Goal: Information Seeking & Learning: Learn about a topic

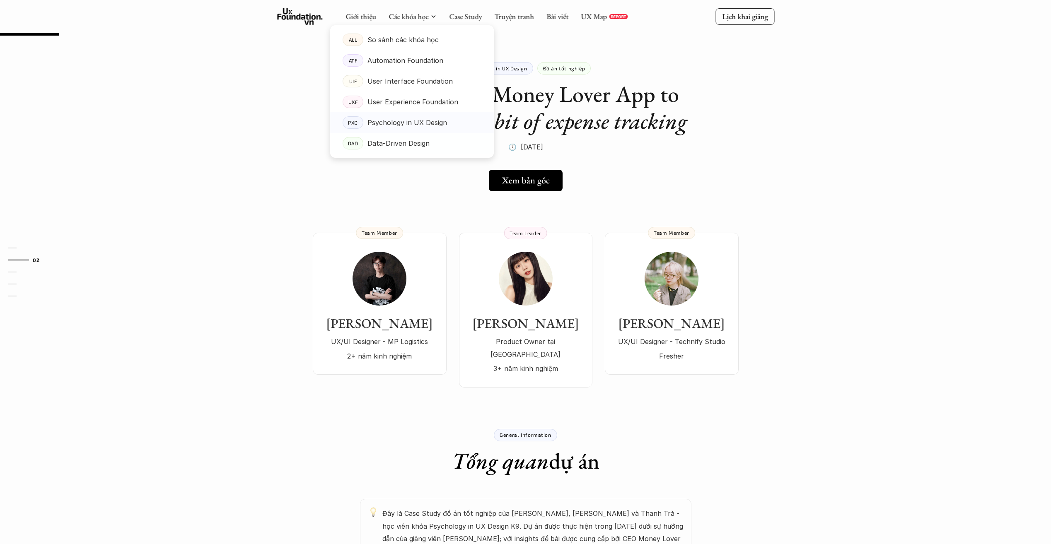
scroll to position [41, 0]
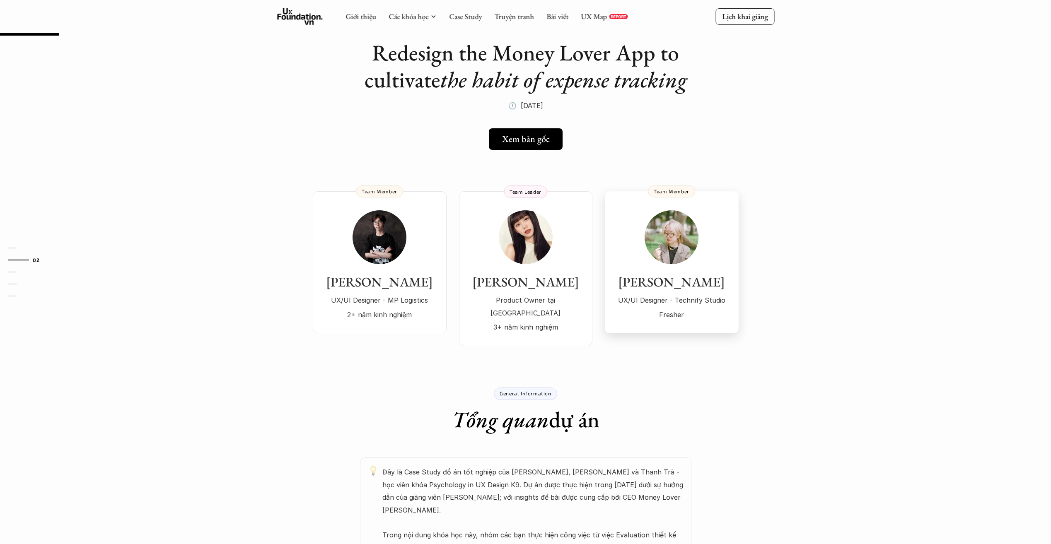
click at [678, 239] on img at bounding box center [671, 237] width 54 height 54
click at [394, 214] on div "Văn Anh Khoa UX/UI Designer - MP Logistics 2+ năm kinh nghiệm" at bounding box center [379, 265] width 117 height 111
click at [467, 17] on link "Case Study" at bounding box center [465, 17] width 33 height 10
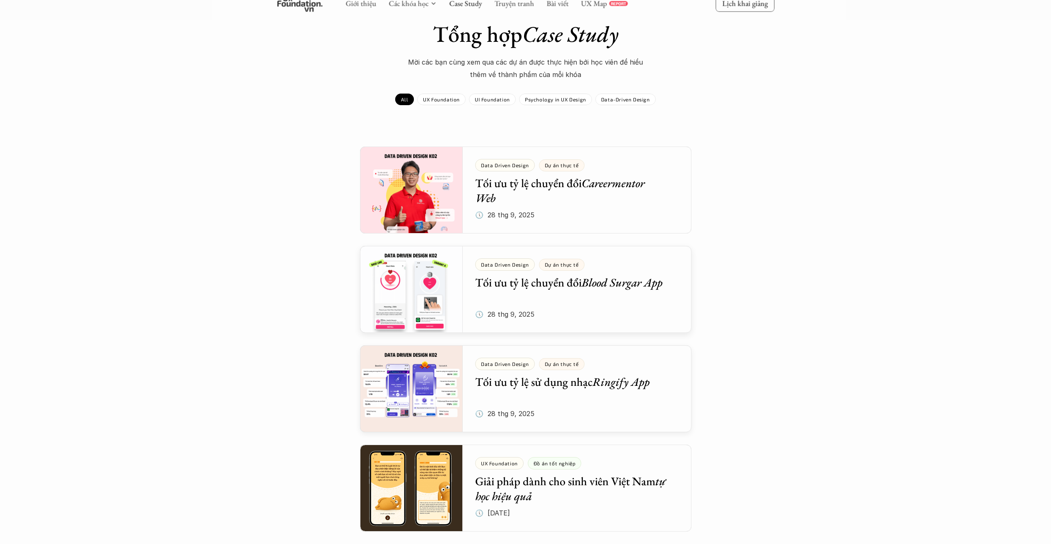
scroll to position [41, 0]
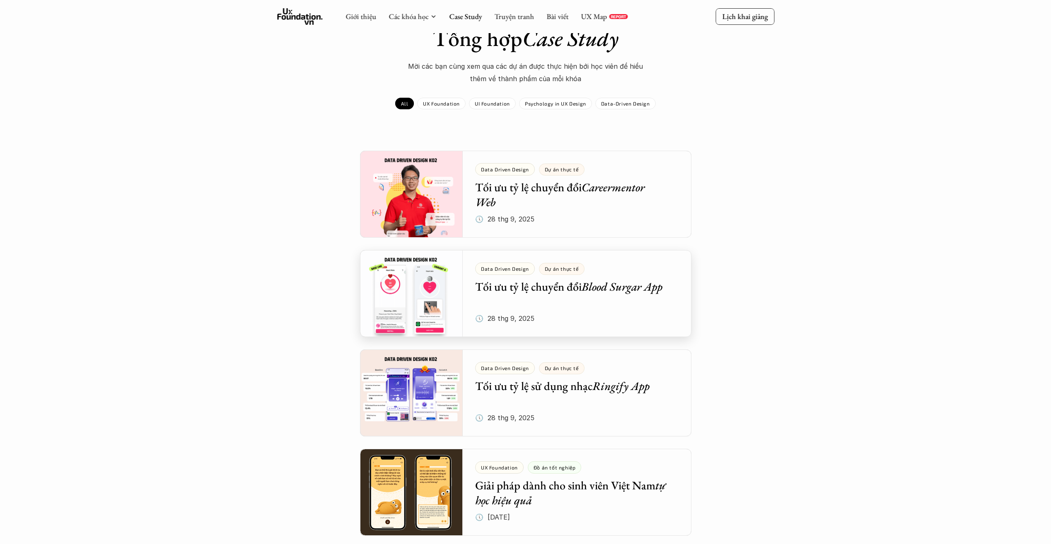
click at [608, 298] on div at bounding box center [525, 293] width 331 height 87
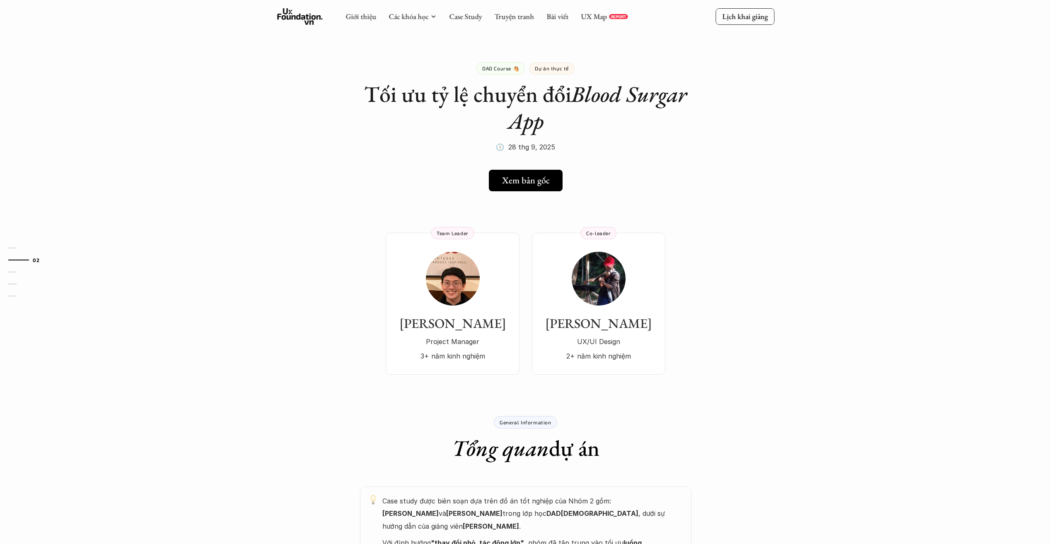
scroll to position [41, 0]
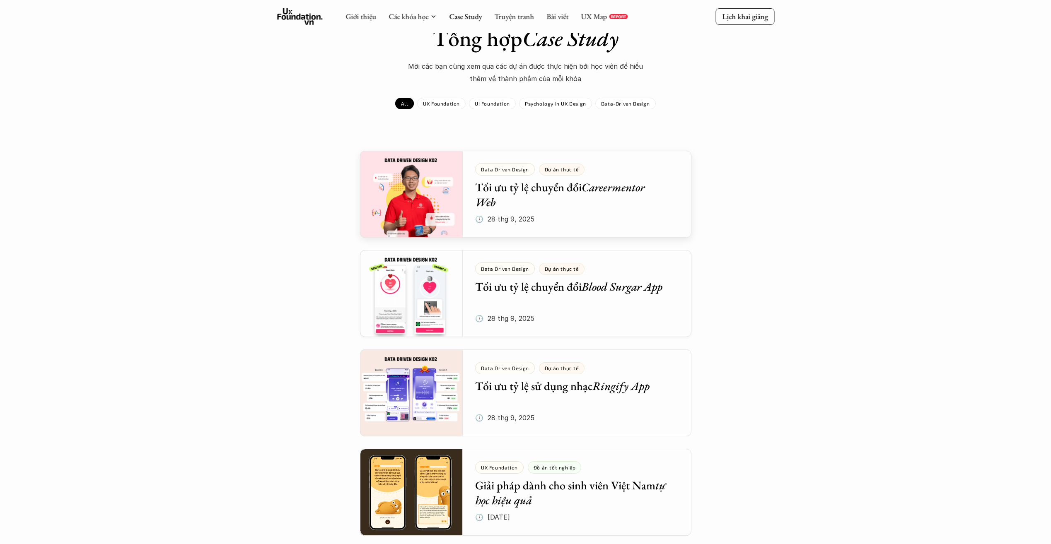
click at [607, 202] on div at bounding box center [525, 194] width 331 height 87
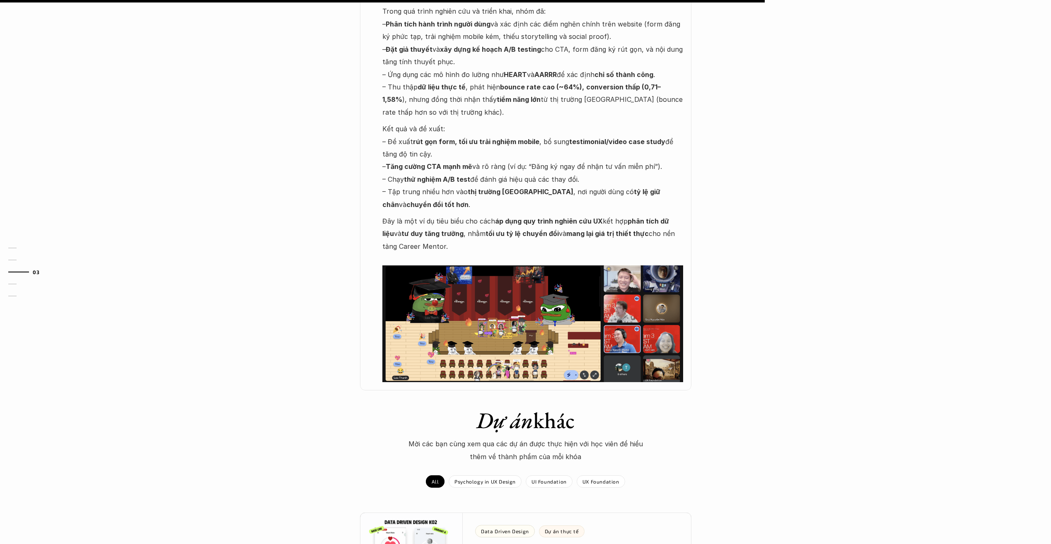
scroll to position [663, 0]
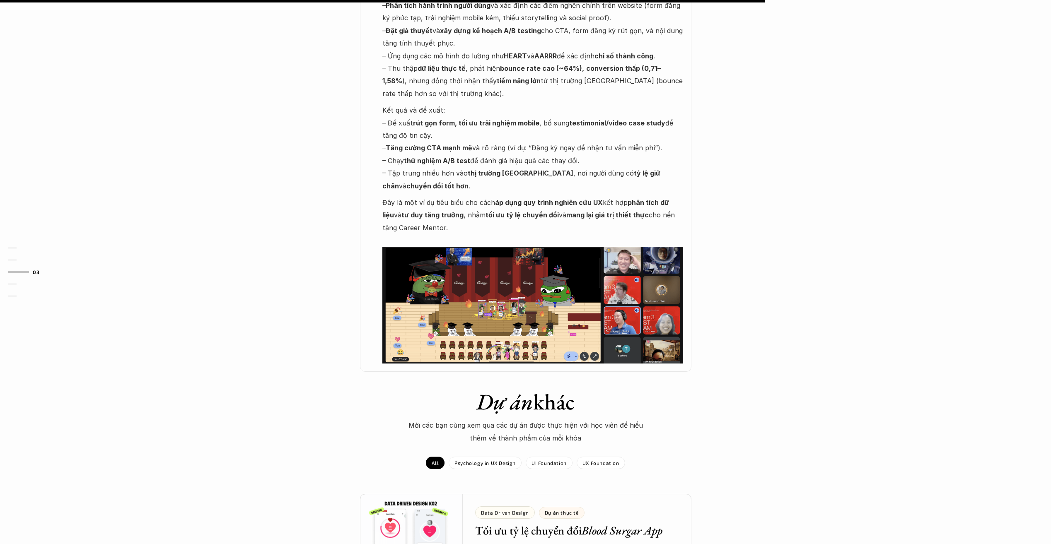
click at [537, 280] on img at bounding box center [532, 305] width 301 height 117
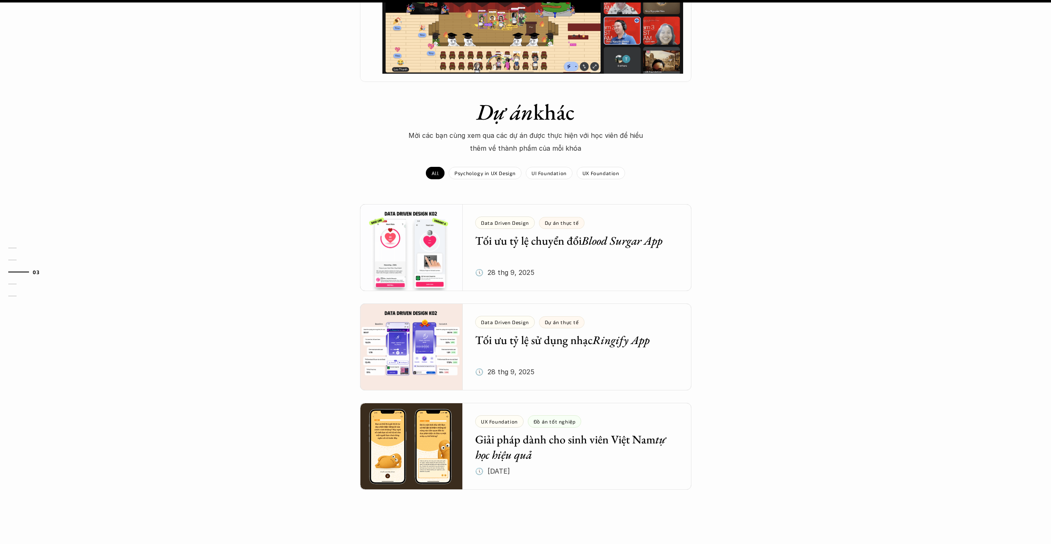
click at [887, 311] on div "Dự án khác Mời các bạn cùng xem qua các dự án được thực hiện với học viên để hi…" at bounding box center [525, 315] width 1051 height 433
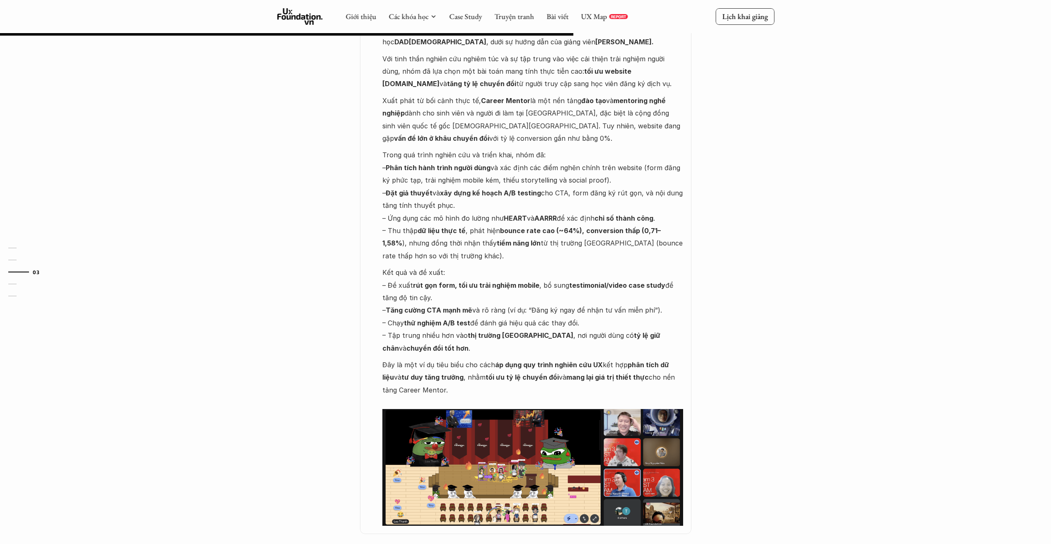
scroll to position [497, 0]
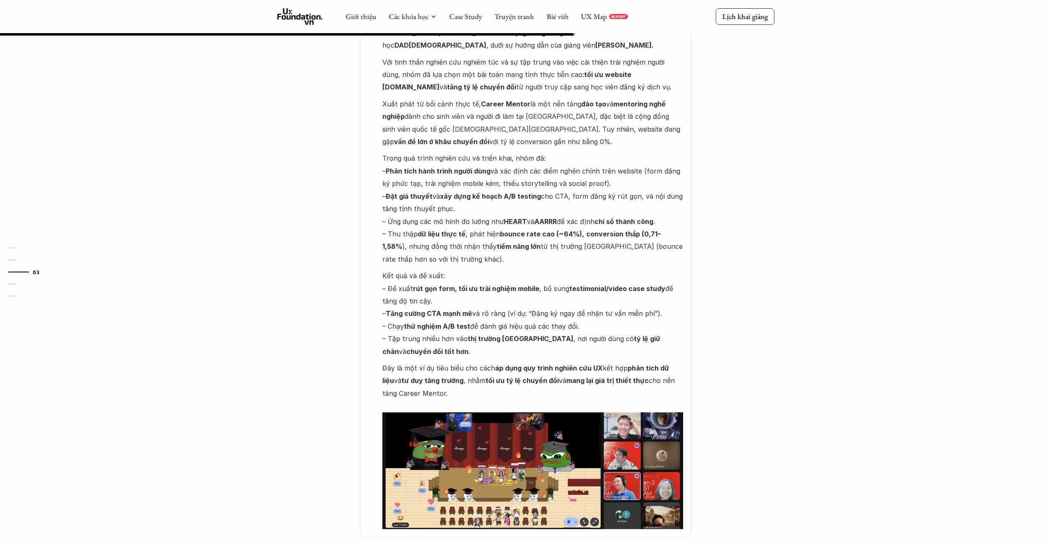
click at [630, 443] on img at bounding box center [532, 470] width 301 height 117
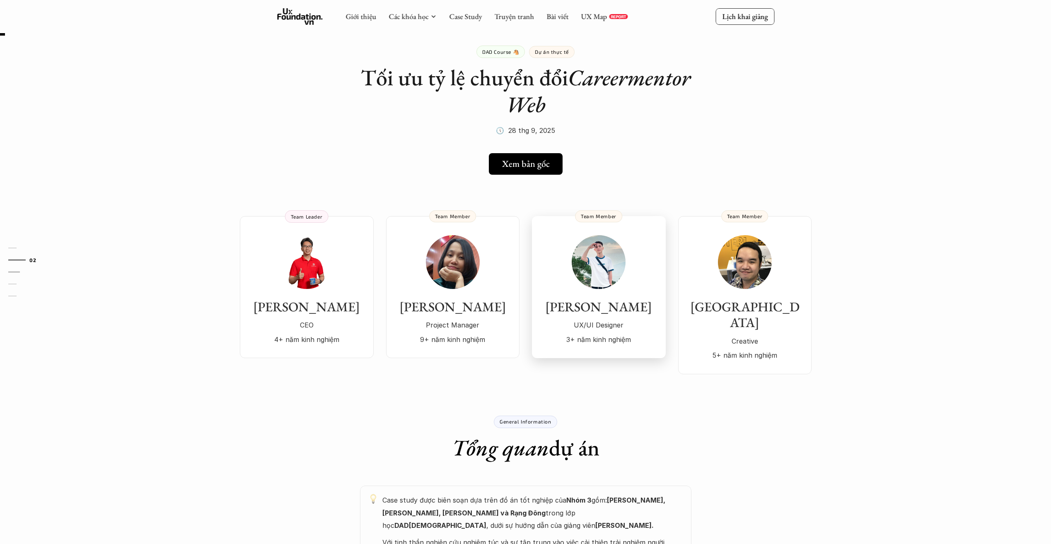
scroll to position [0, 0]
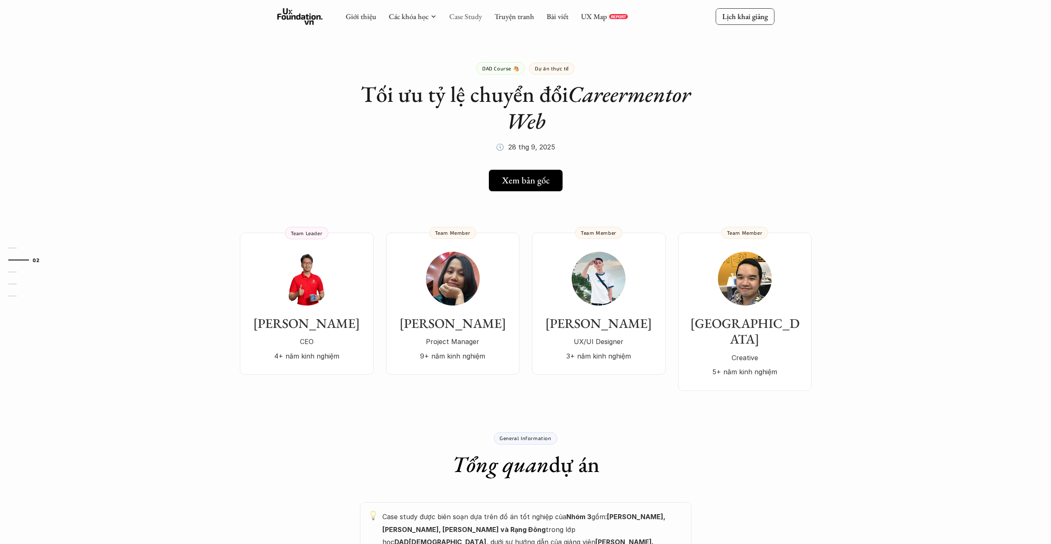
click at [467, 14] on link "Case Study" at bounding box center [465, 17] width 33 height 10
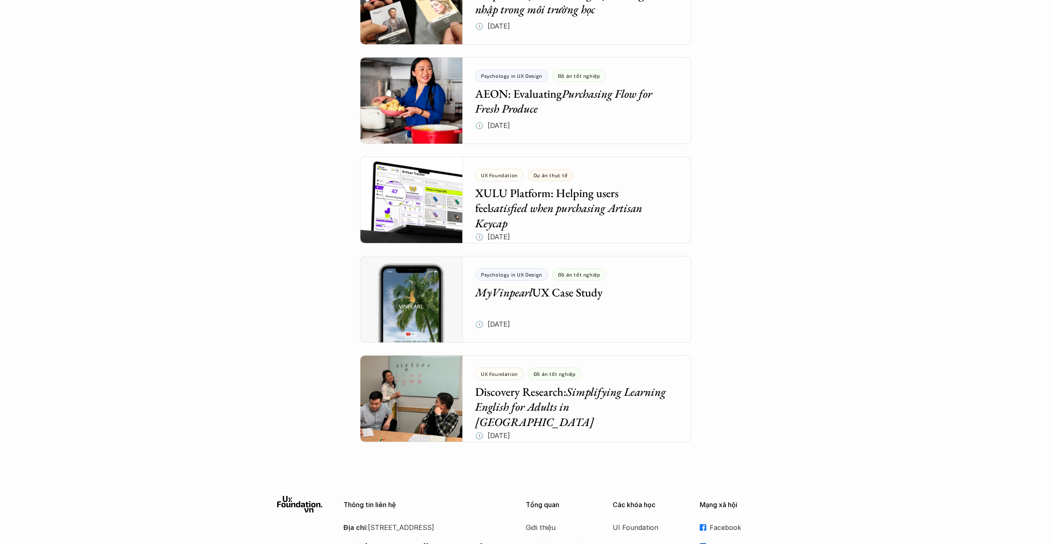
scroll to position [3632, 0]
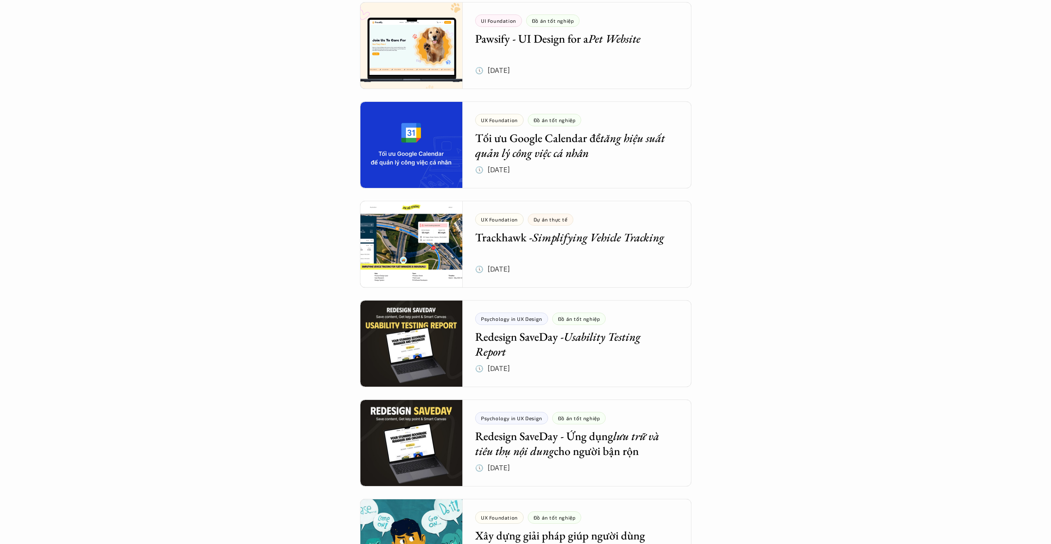
scroll to position [787, 0]
click at [584, 238] on div at bounding box center [525, 243] width 331 height 87
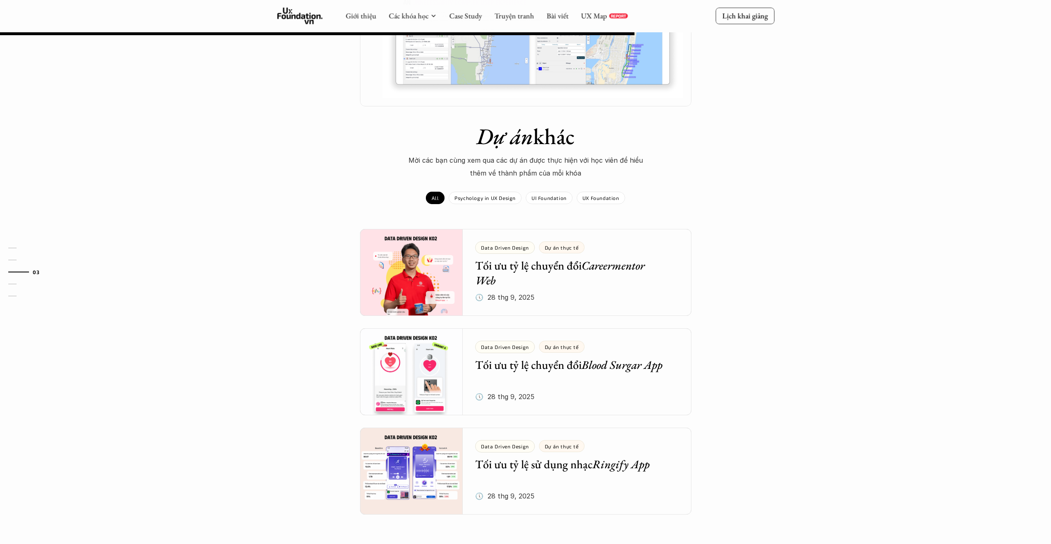
scroll to position [828, 0]
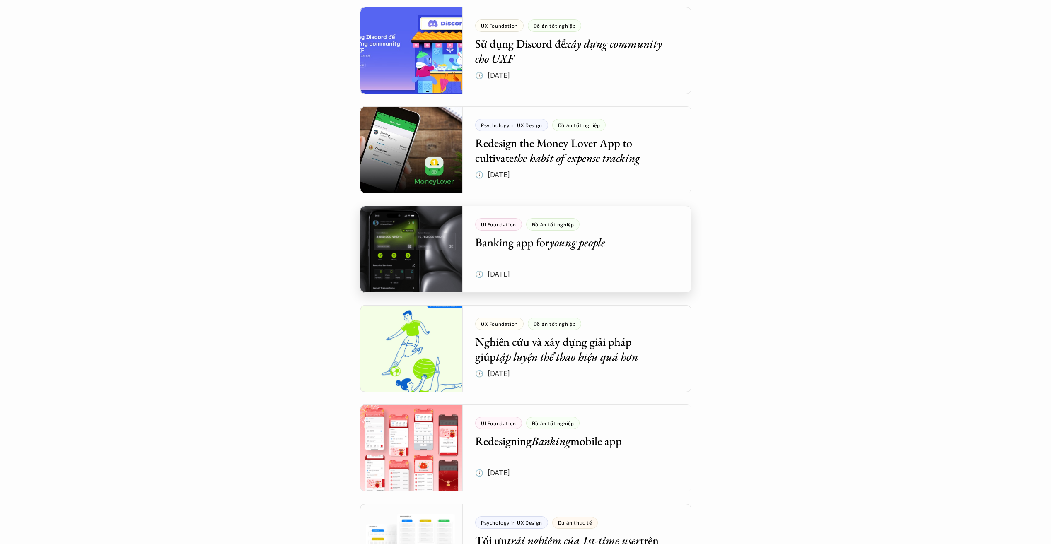
scroll to position [1615, 0]
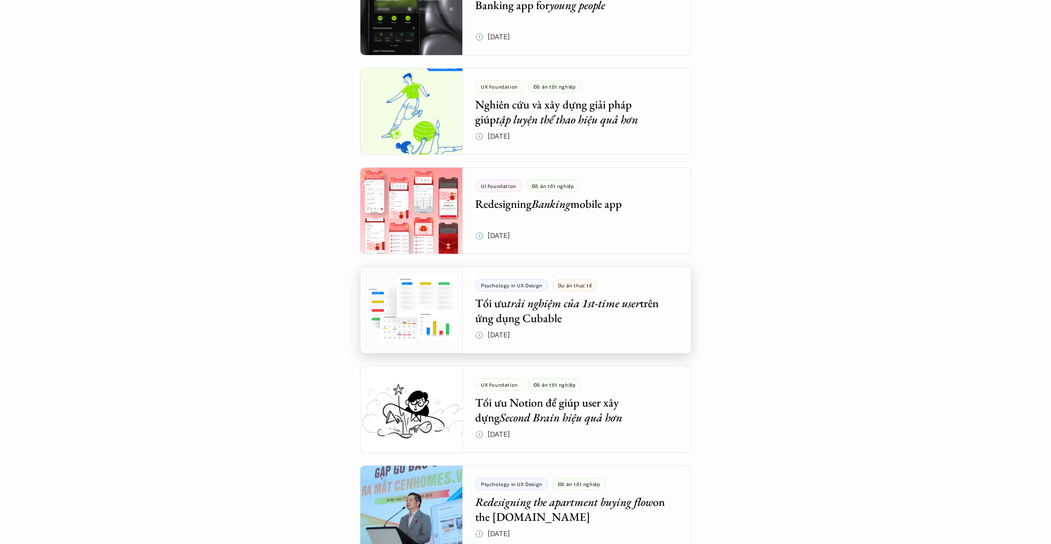
click at [561, 321] on div at bounding box center [525, 310] width 331 height 87
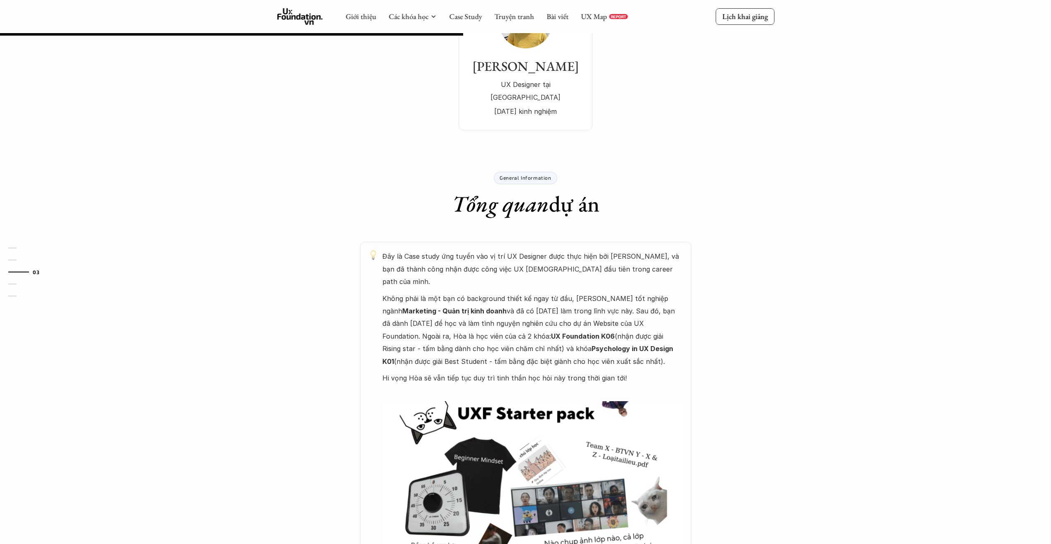
scroll to position [248, 0]
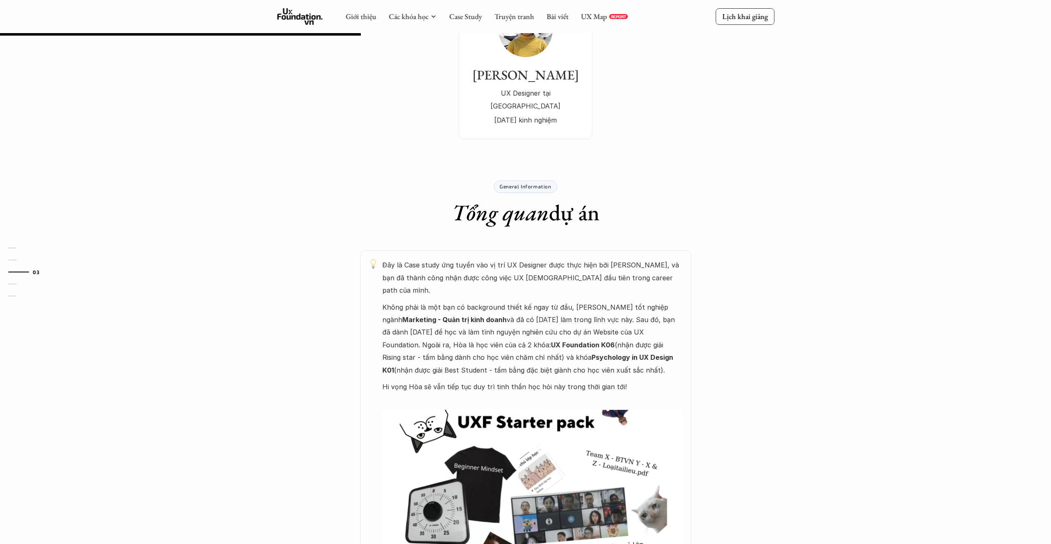
drag, startPoint x: 594, startPoint y: 342, endPoint x: 410, endPoint y: 316, distance: 186.1
click at [410, 316] on p "Không phải là một bạn có background thiết kế ngay từ đầu, Hòa tốt nghiệp ngành …" at bounding box center [532, 338] width 301 height 75
click at [319, 308] on div "Đây là Case study ứng tuyển vào vị trí UX Designer được thực hiện bởi Gia Hòa, …" at bounding box center [525, 423] width 497 height 345
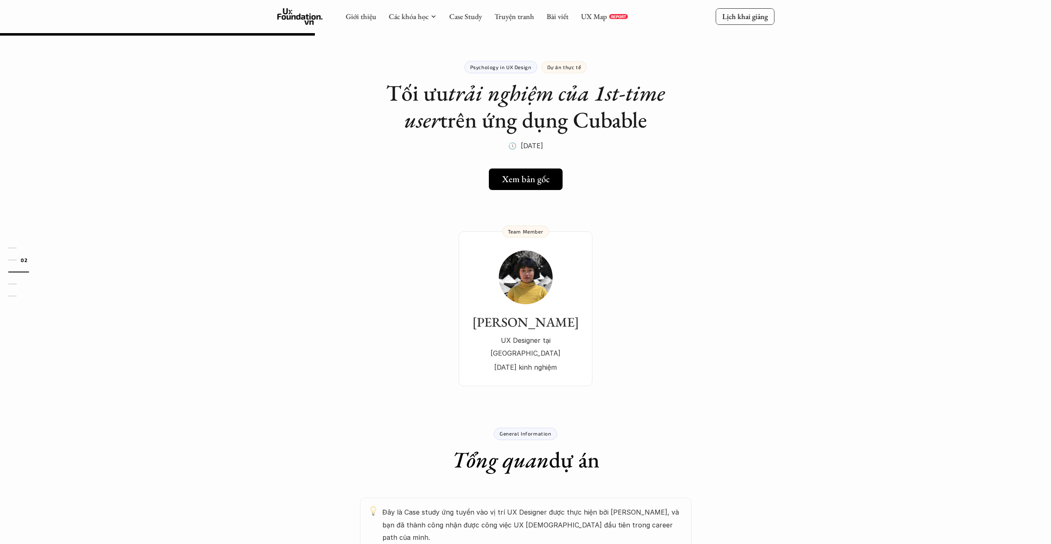
scroll to position [0, 0]
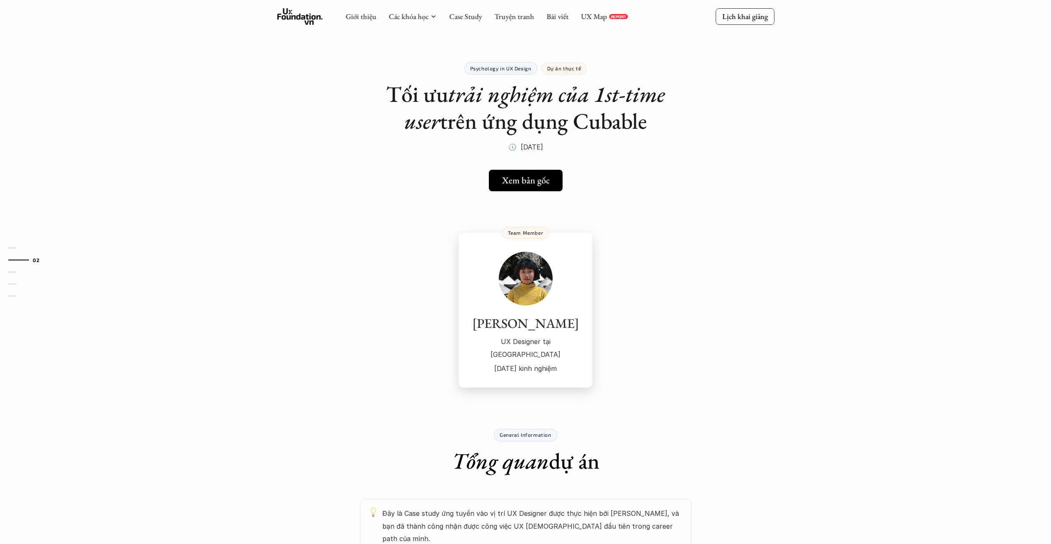
click at [543, 345] on p "UX Designer tại Cubable" at bounding box center [525, 347] width 117 height 25
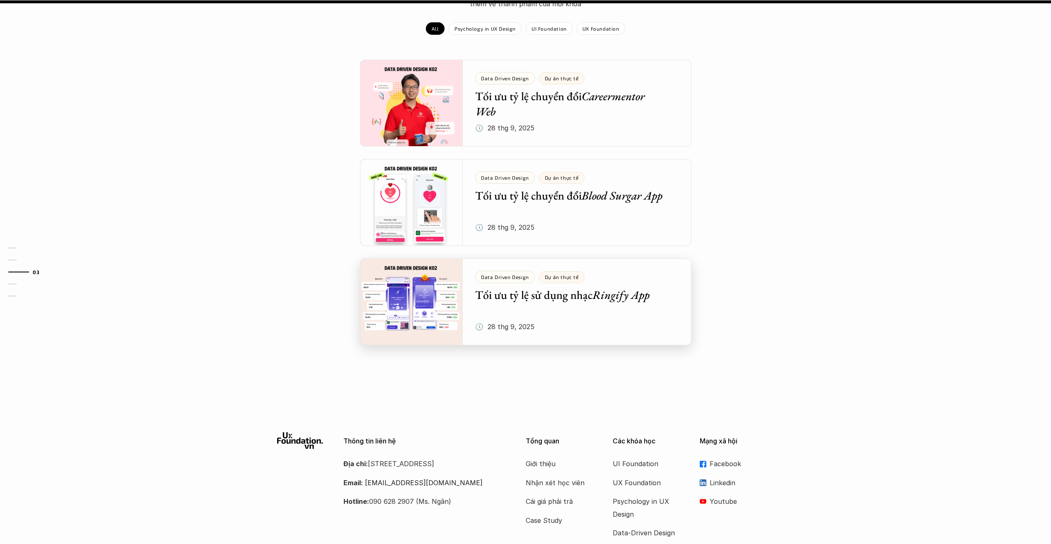
scroll to position [911, 0]
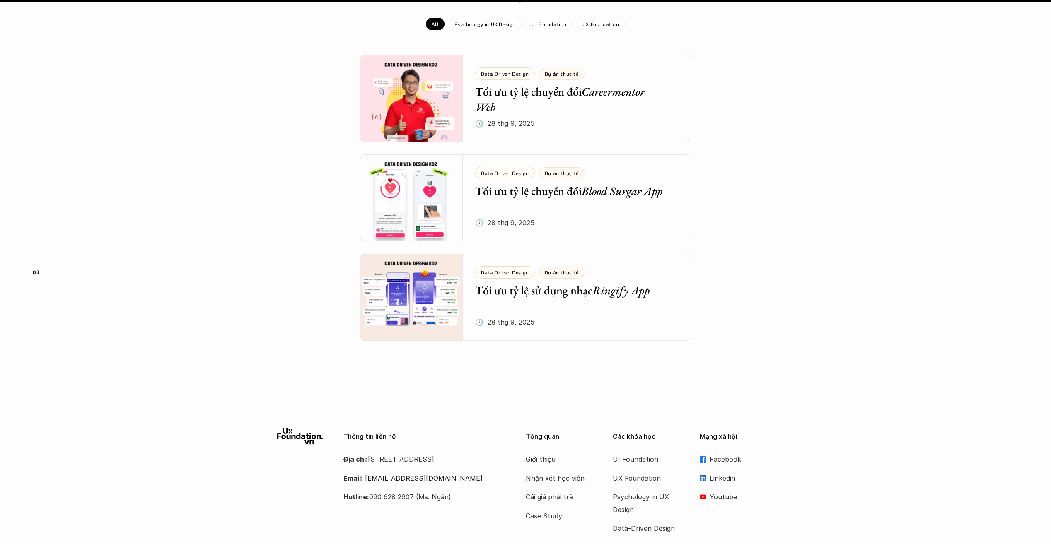
click at [723, 472] on p "Linkedin" at bounding box center [741, 478] width 65 height 12
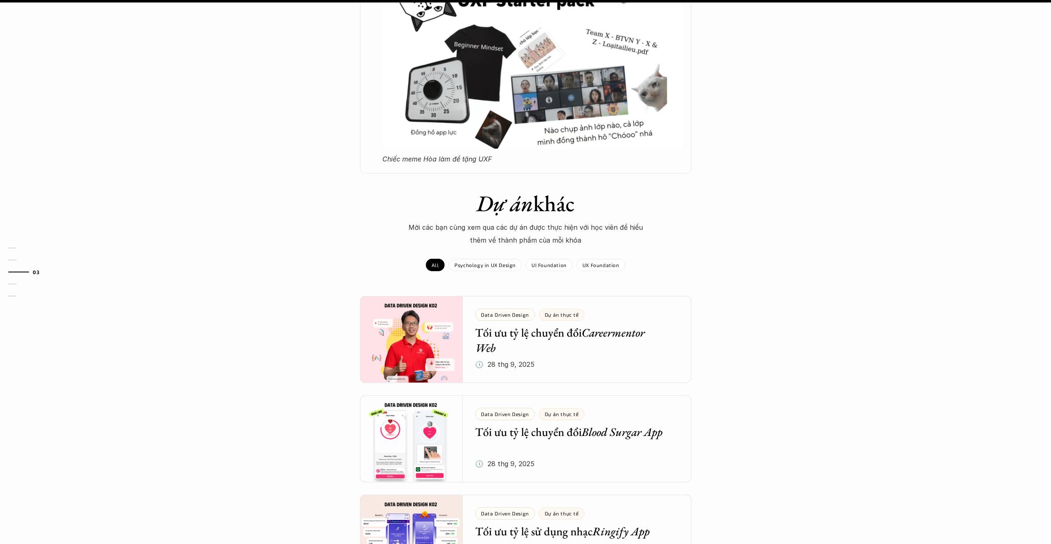
scroll to position [538, 0]
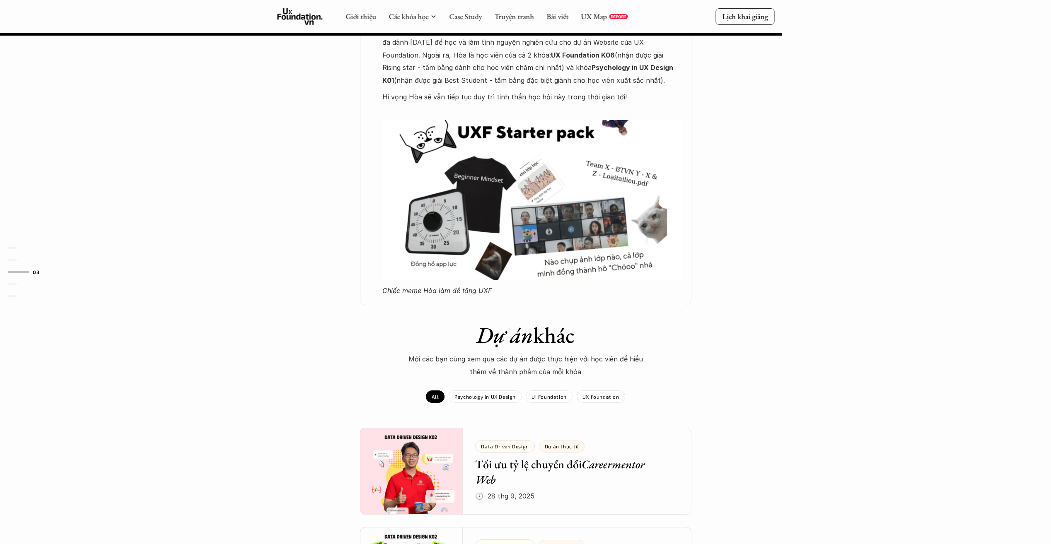
click at [122, 249] on div "Psychology in UX Design Dự án thực tế Tối ưu trải nghiệm của 1st-time user trên…" at bounding box center [525, 129] width 1051 height 1252
click at [942, 359] on div "Dự án khác Mời các bạn cùng xem qua các dự án được thực hiện với học viên để hi…" at bounding box center [525, 375] width 1051 height 106
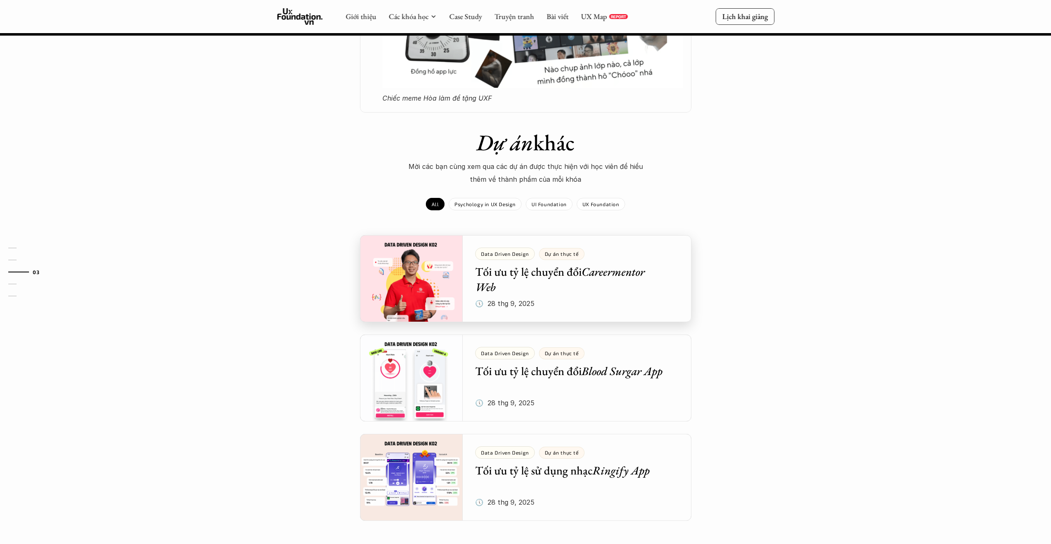
scroll to position [729, 0]
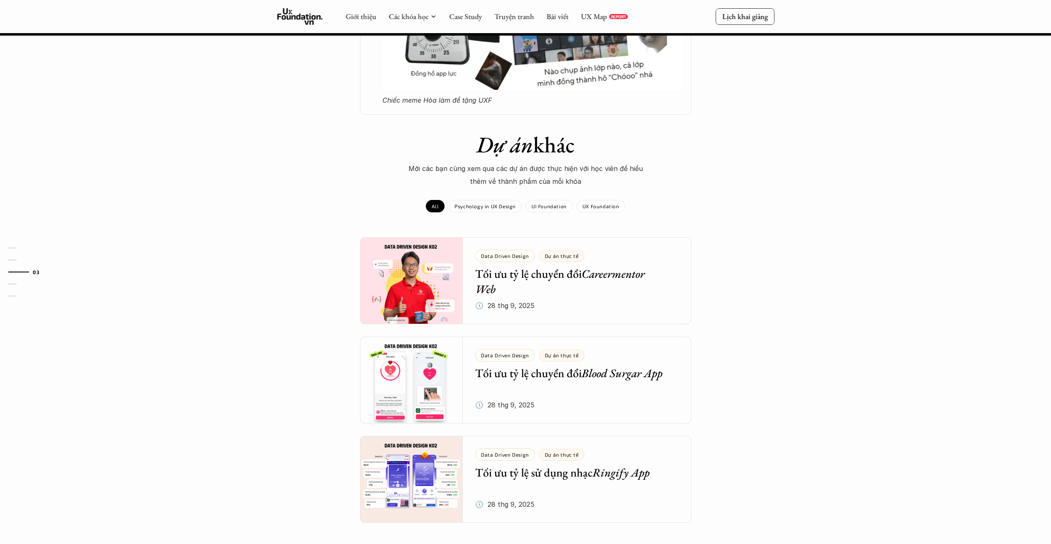
click at [550, 192] on div "All Psychology in UX Design UI Foundation UX Foundation" at bounding box center [525, 202] width 199 height 21
click at [551, 200] on div "UI Foundation" at bounding box center [548, 206] width 47 height 12
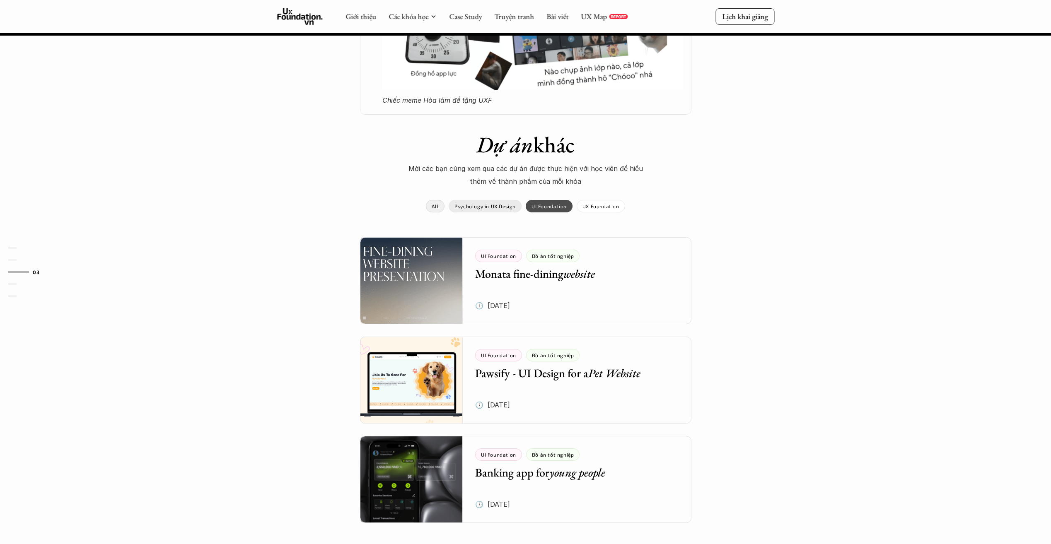
click at [484, 203] on p "Psychology in UX Design" at bounding box center [484, 206] width 61 height 6
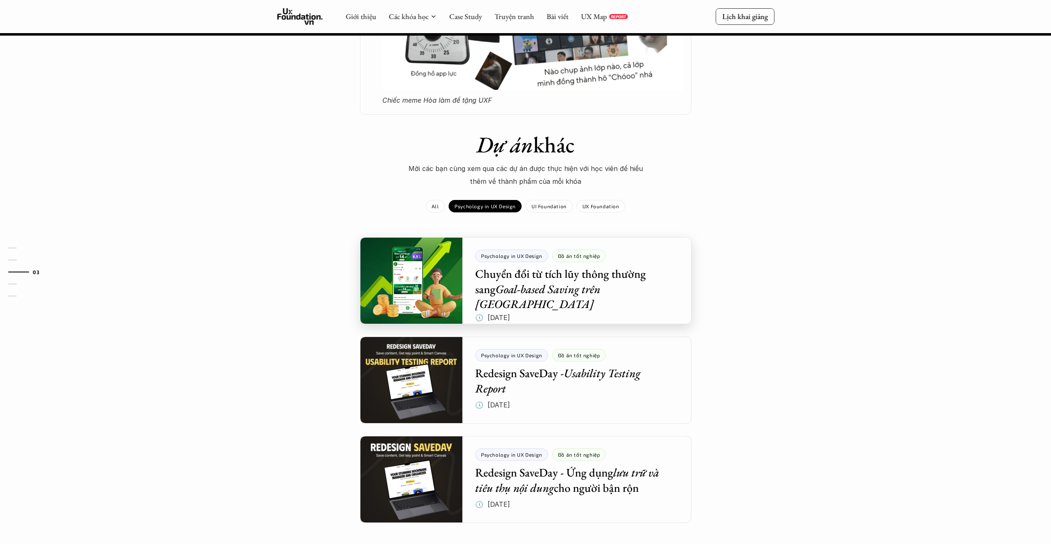
click at [607, 280] on div at bounding box center [525, 280] width 331 height 87
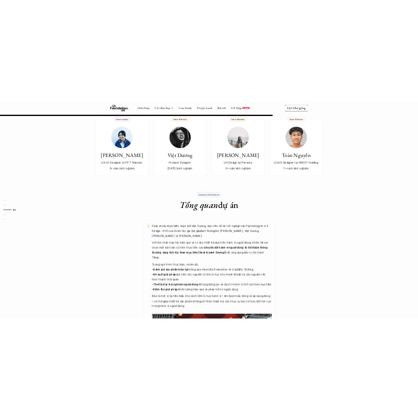
scroll to position [207, 0]
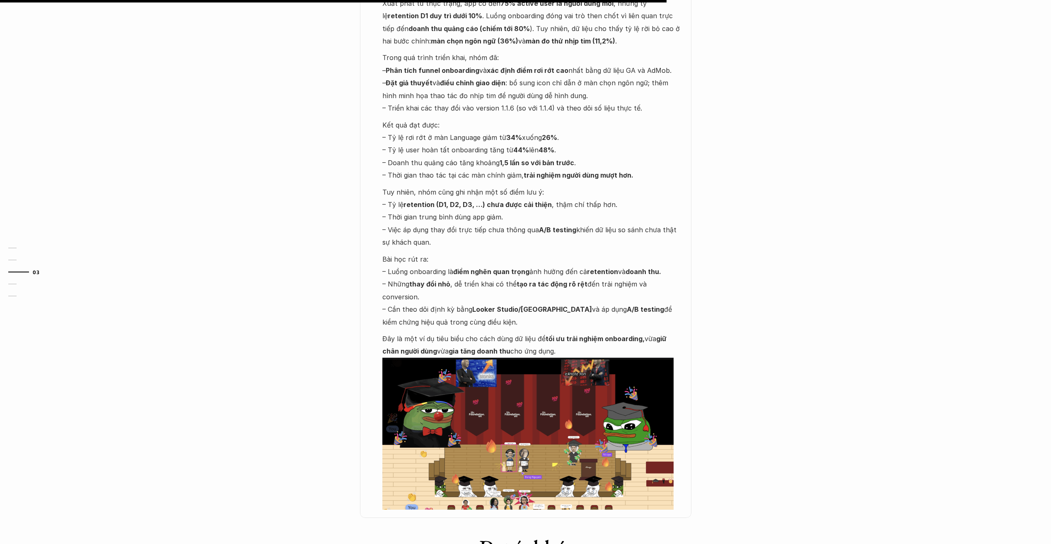
scroll to position [621, 0]
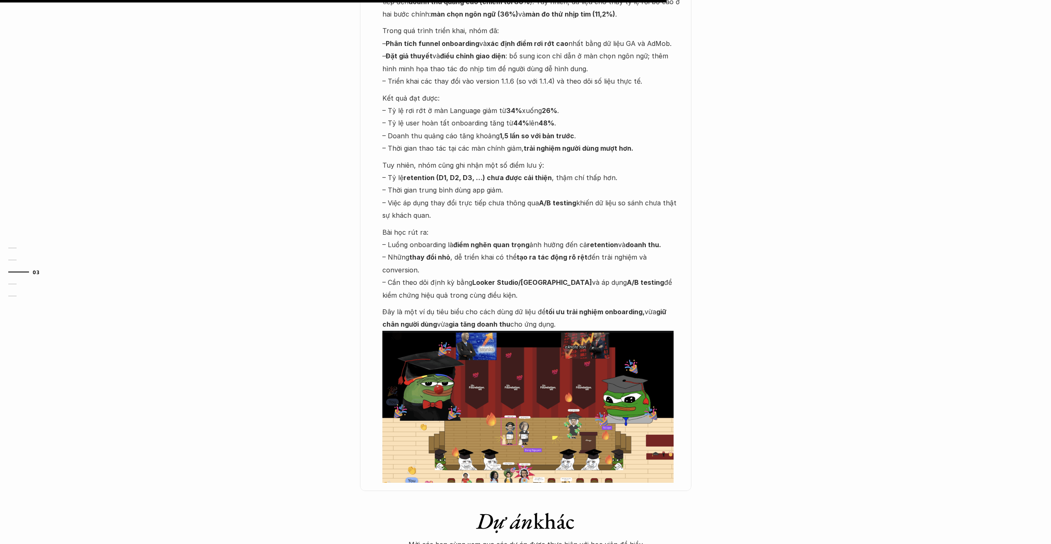
click at [523, 426] on img at bounding box center [527, 407] width 291 height 152
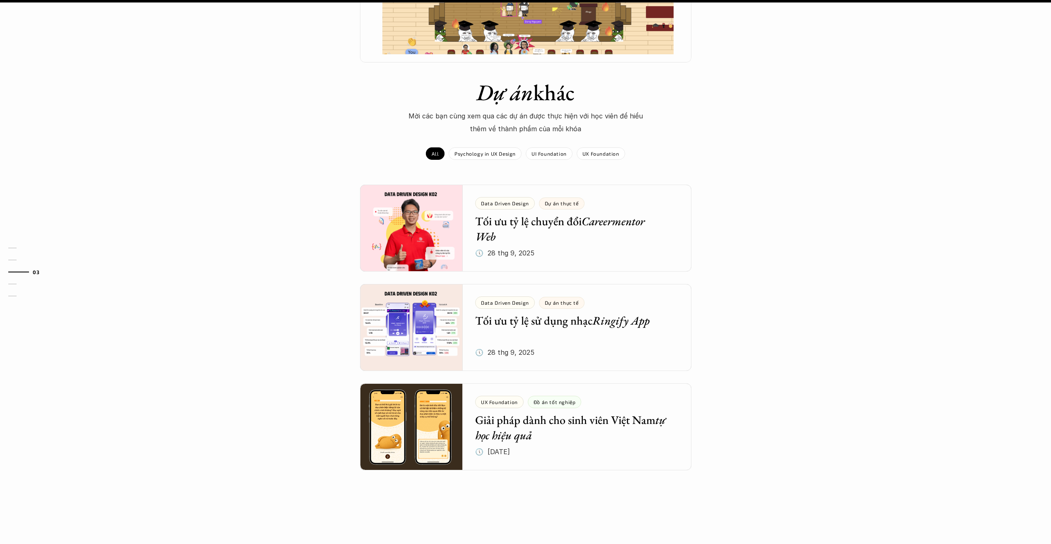
scroll to position [1077, 0]
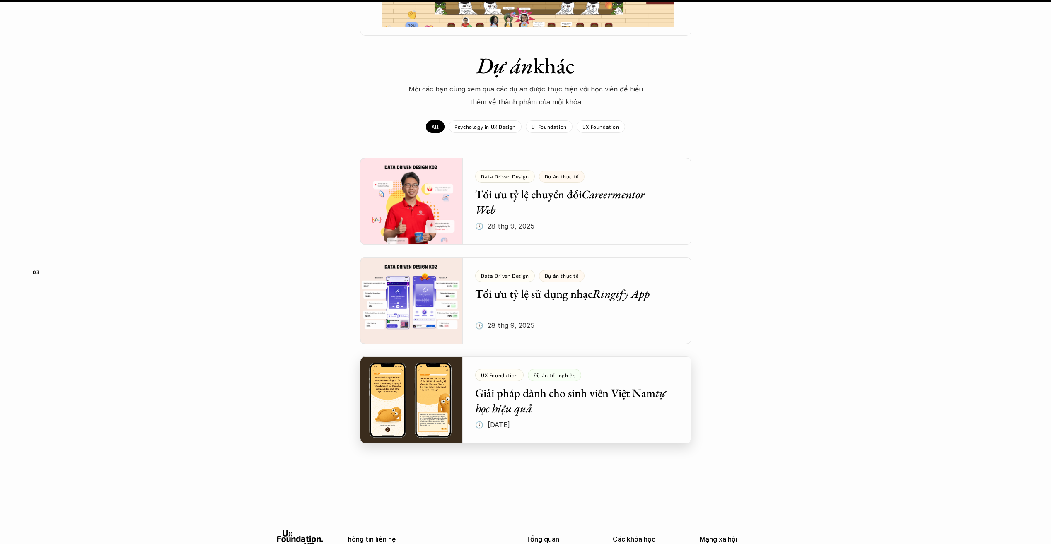
click at [565, 373] on div at bounding box center [525, 400] width 331 height 87
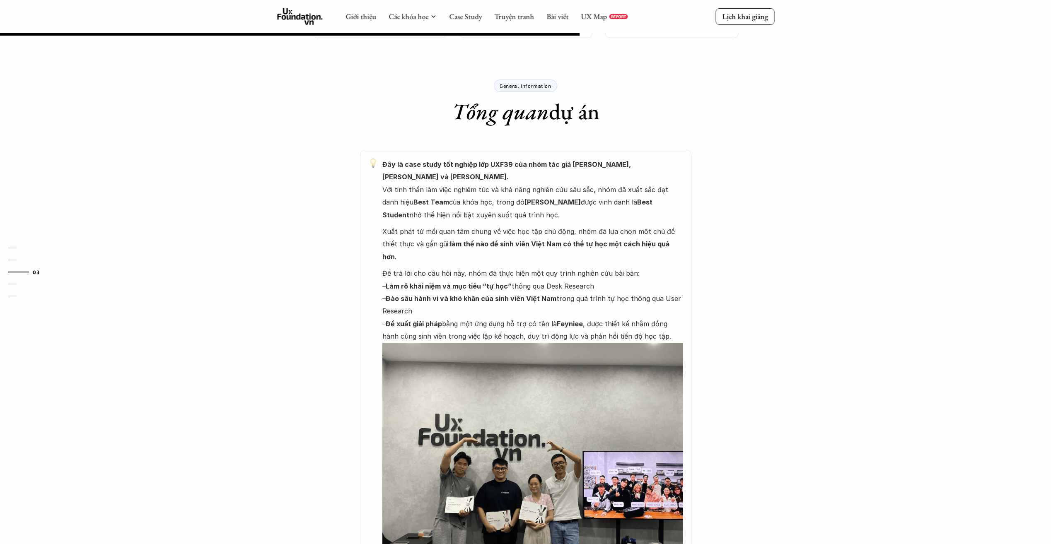
scroll to position [331, 0]
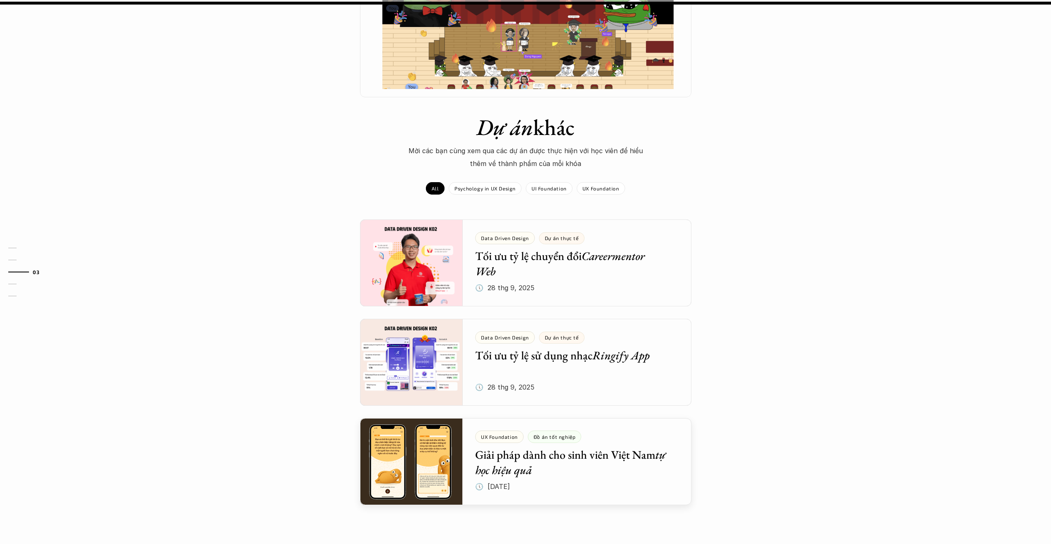
scroll to position [1005, 0]
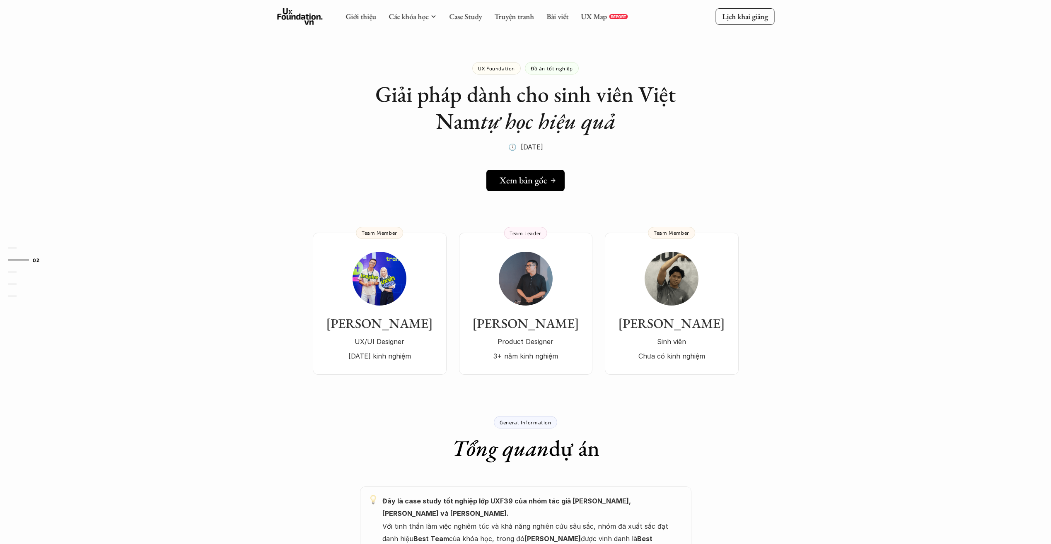
click at [542, 178] on h5 "Xem bản gốc" at bounding box center [523, 180] width 48 height 11
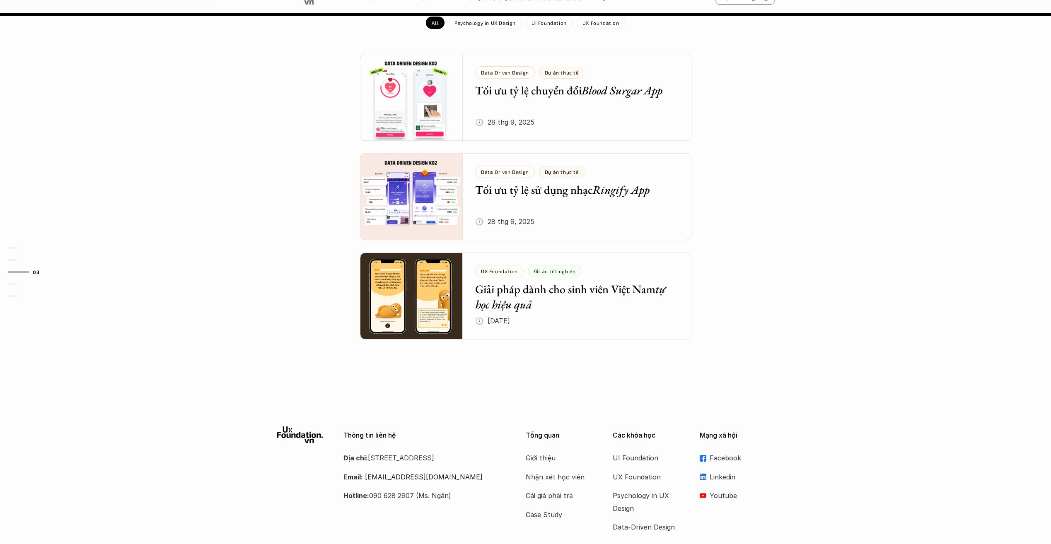
scroll to position [1082, 0]
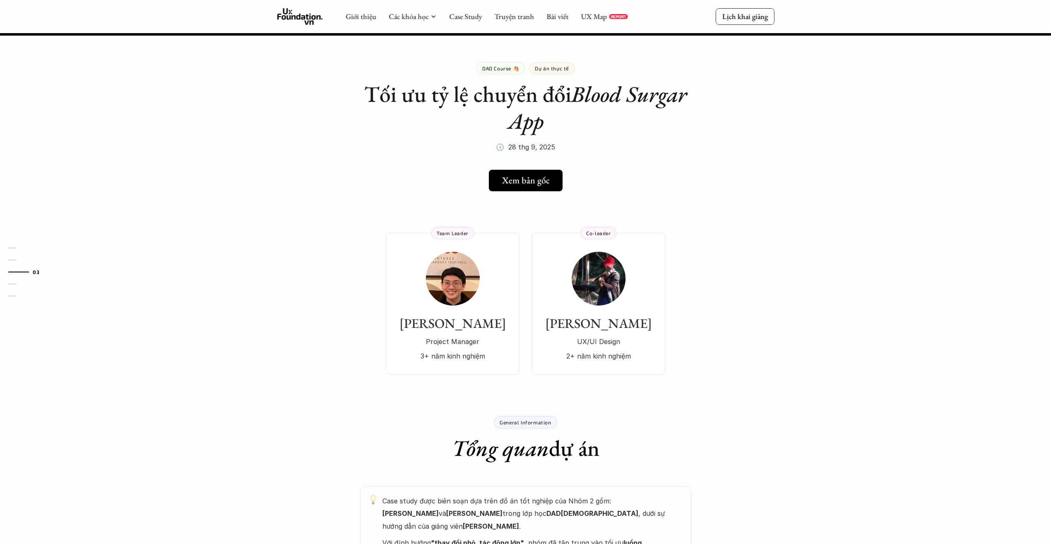
scroll to position [1005, 0]
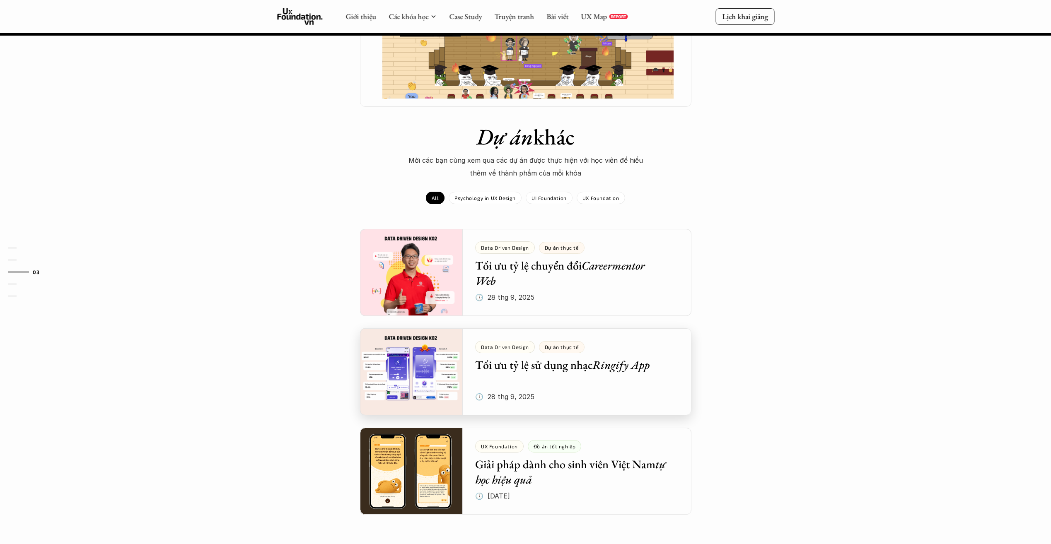
click at [407, 328] on div at bounding box center [525, 371] width 331 height 87
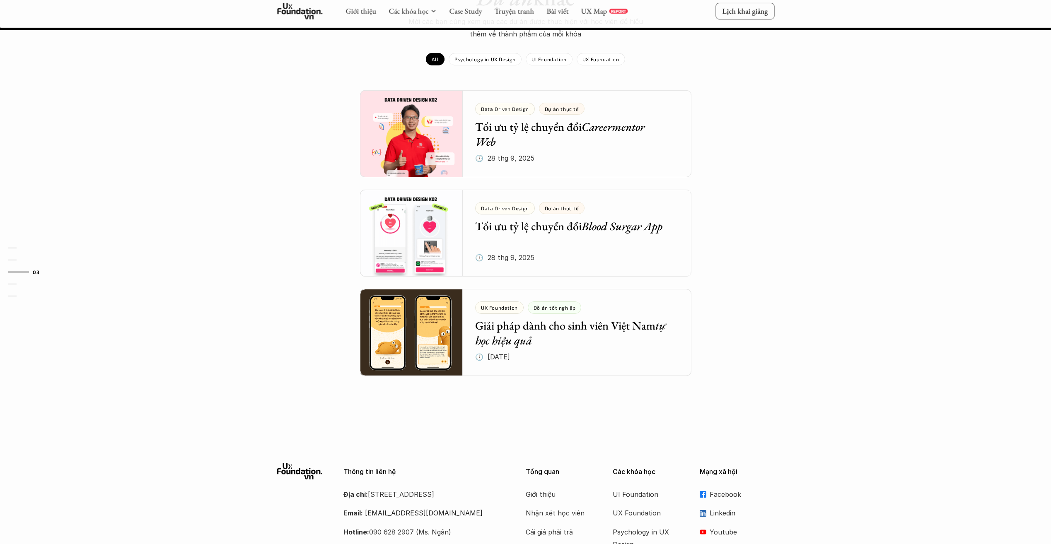
scroll to position [1374, 0]
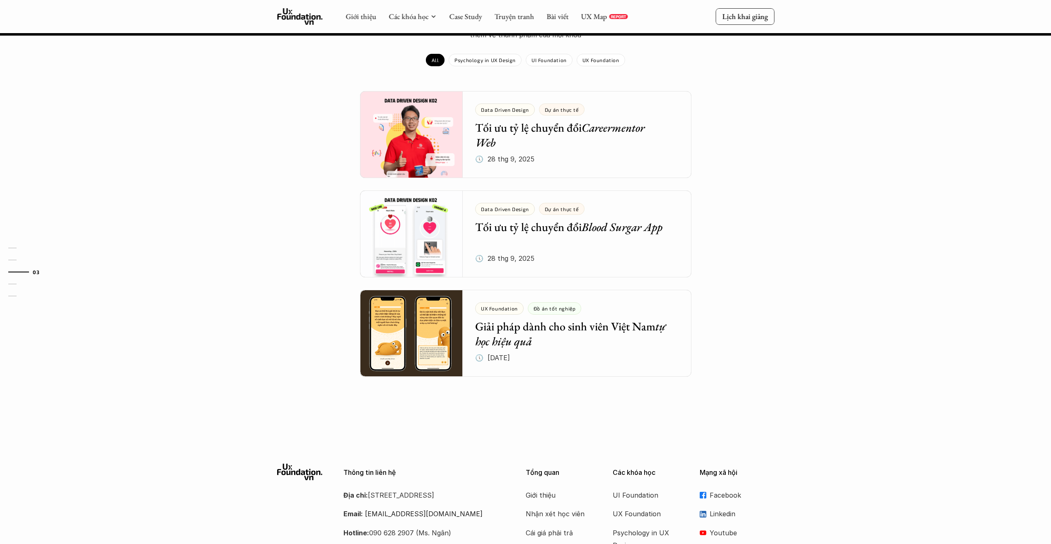
drag, startPoint x: 90, startPoint y: 173, endPoint x: 184, endPoint y: 129, distance: 103.9
click at [90, 173] on div "Dự án khác Mời các bạn cùng xem qua các dự án được thực hiện với học viên để hi…" at bounding box center [525, 201] width 1051 height 433
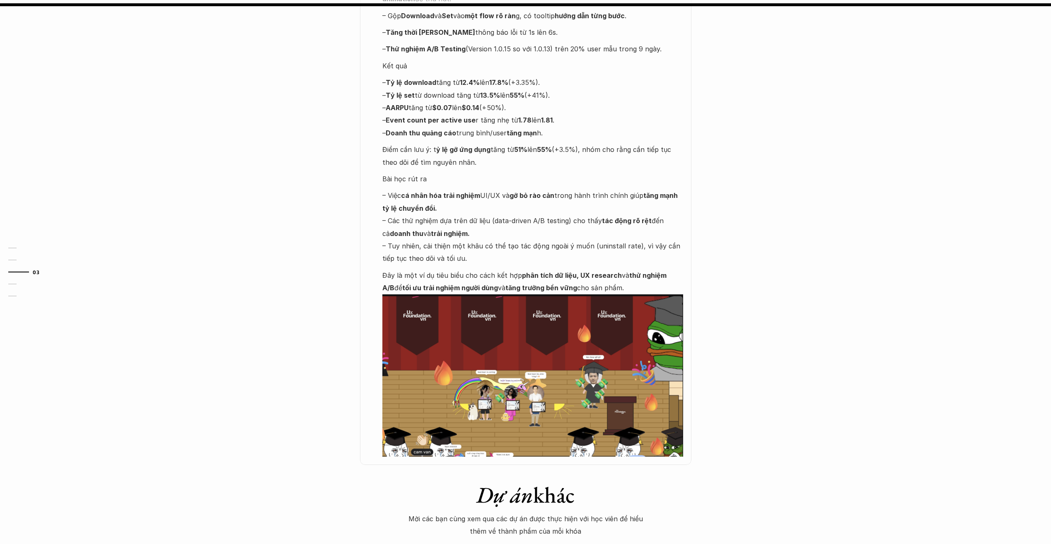
scroll to position [877, 0]
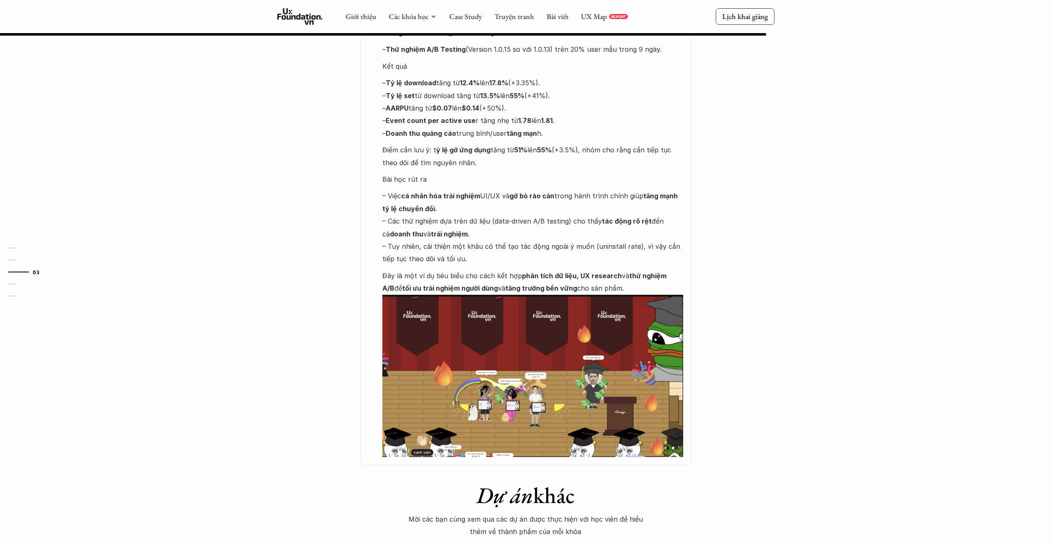
drag, startPoint x: 267, startPoint y: 316, endPoint x: 695, endPoint y: 484, distance: 459.3
click at [267, 316] on div "DAD Course 🐴 Dự án thực tế Tối ưu tỷ lệ sử dụng nhạc Ringify App 🕔 28 thg 9, 20…" at bounding box center [525, 39] width 1051 height 1751
click at [104, 380] on div "DAD Course 🐴 Dự án thực tế Tối ưu tỷ lệ sử dụng nhạc Ringify App 🕔 28 thg 9, 20…" at bounding box center [525, 39] width 1051 height 1751
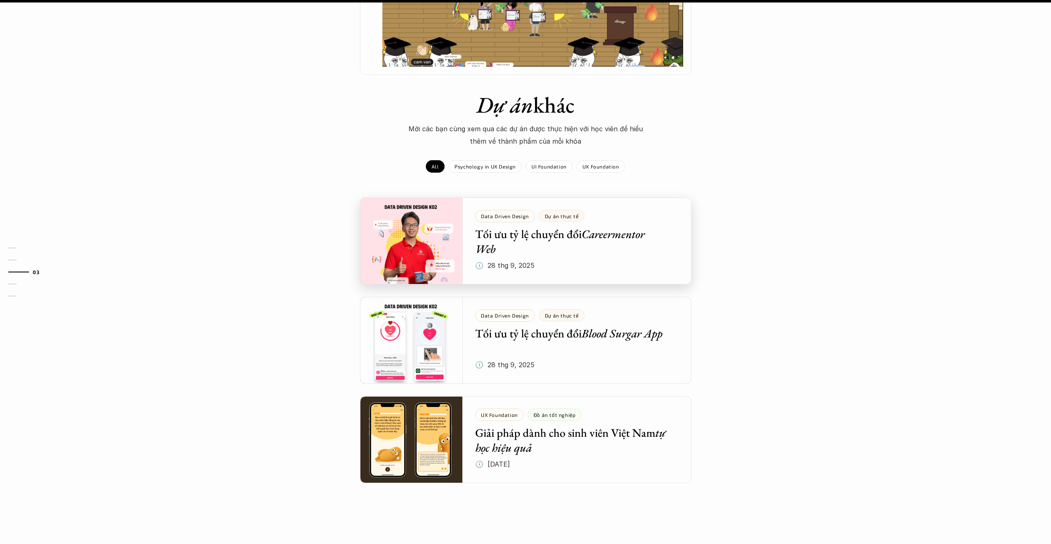
scroll to position [1415, 0]
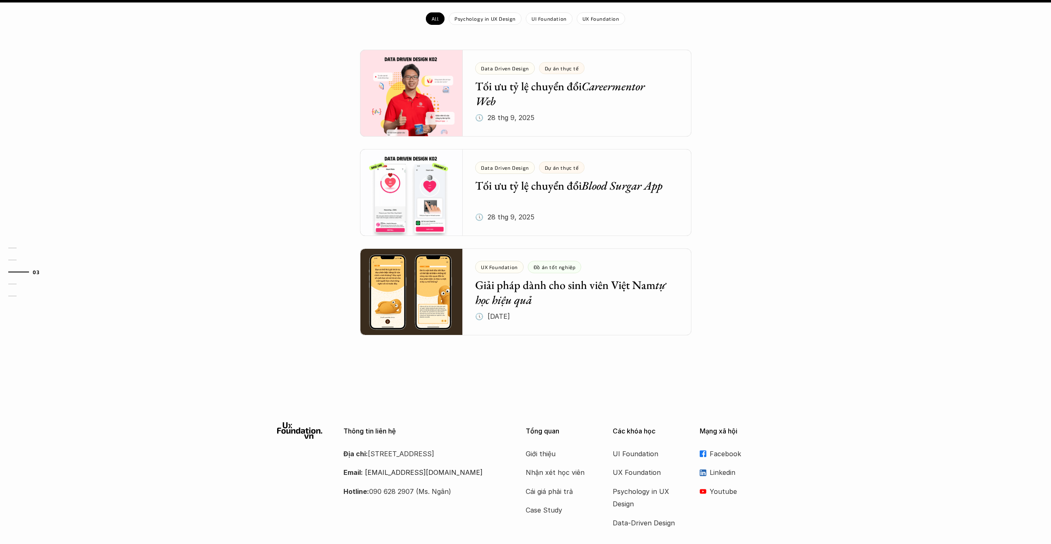
click at [710, 466] on p "Linkedin" at bounding box center [741, 472] width 65 height 12
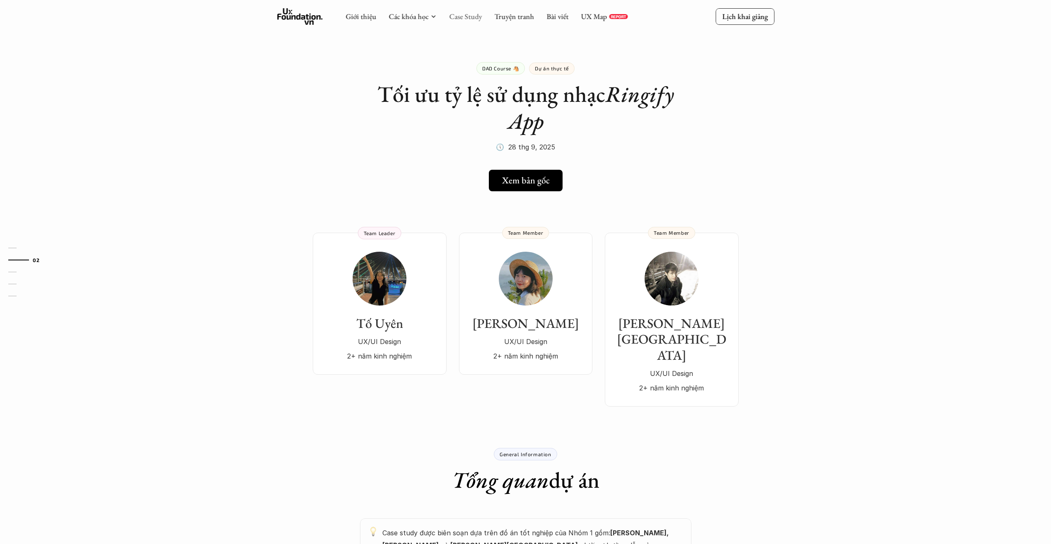
click at [449, 16] on link "Case Study" at bounding box center [465, 17] width 33 height 10
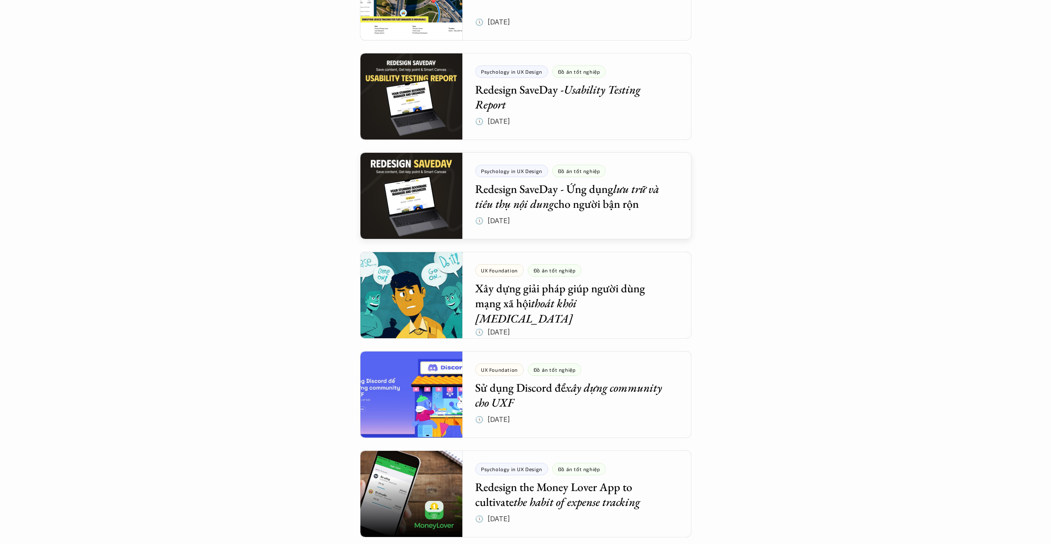
scroll to position [1035, 0]
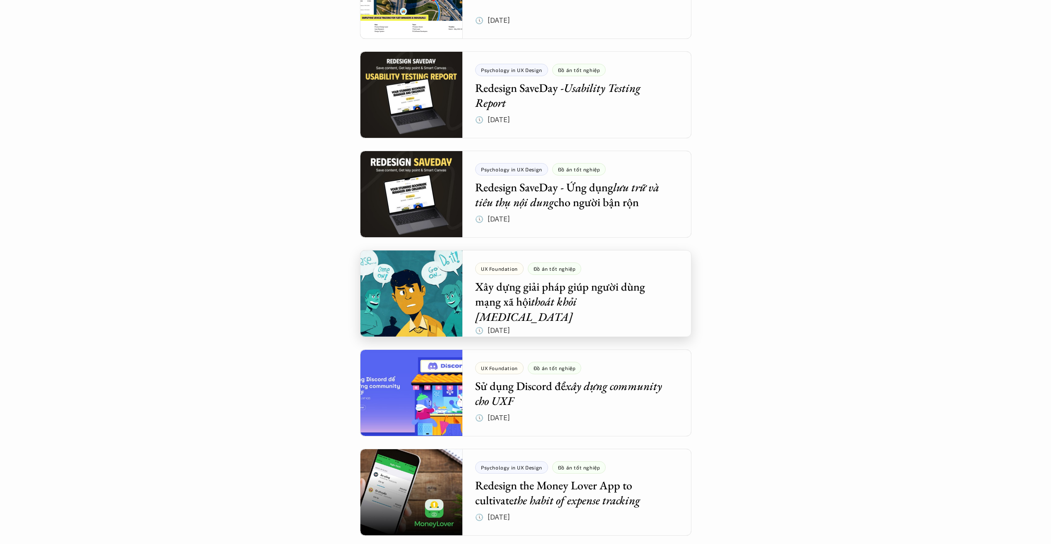
click at [639, 301] on div at bounding box center [525, 293] width 331 height 87
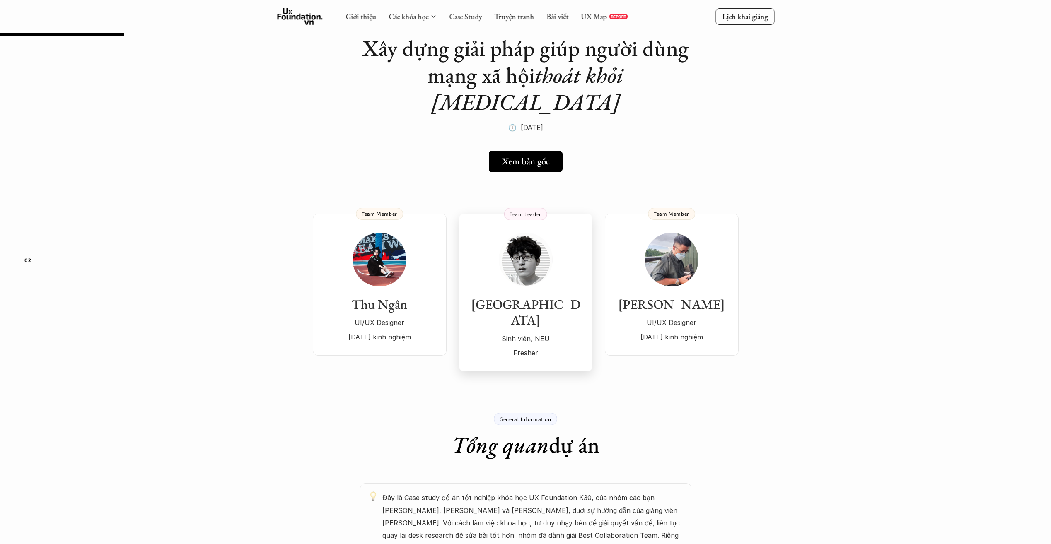
scroll to position [41, 0]
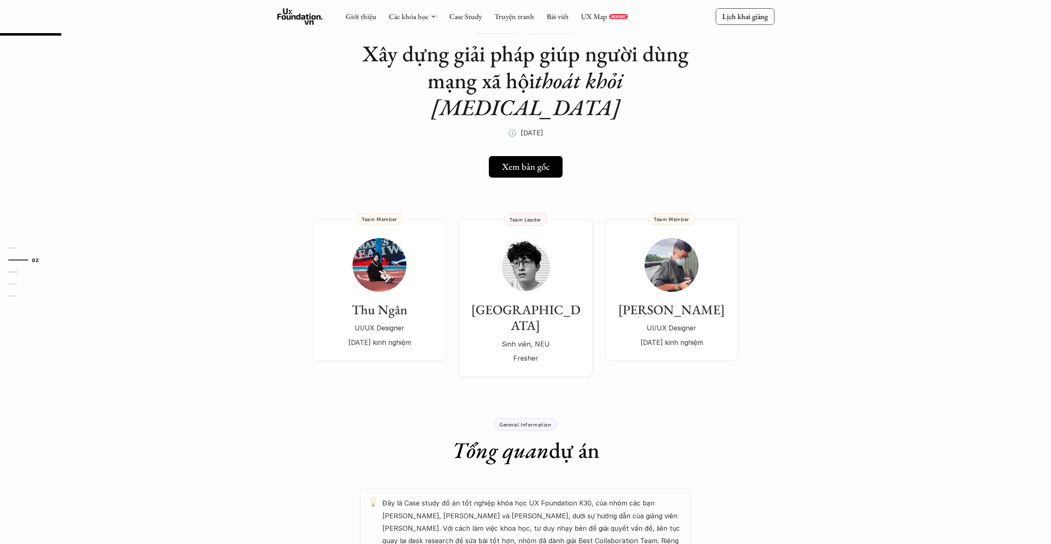
click at [521, 156] on link "Xem bản gốc" at bounding box center [525, 167] width 75 height 22
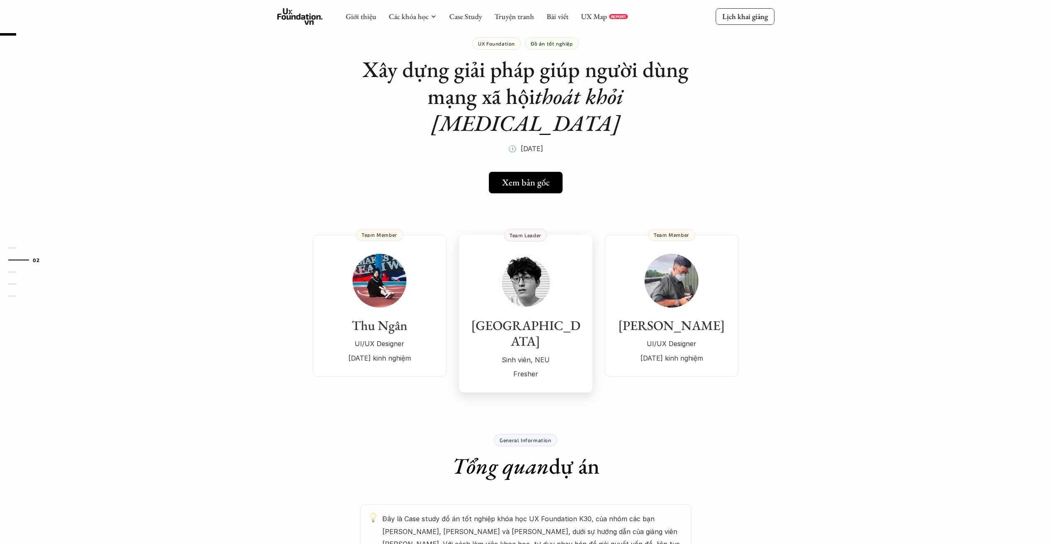
scroll to position [0, 0]
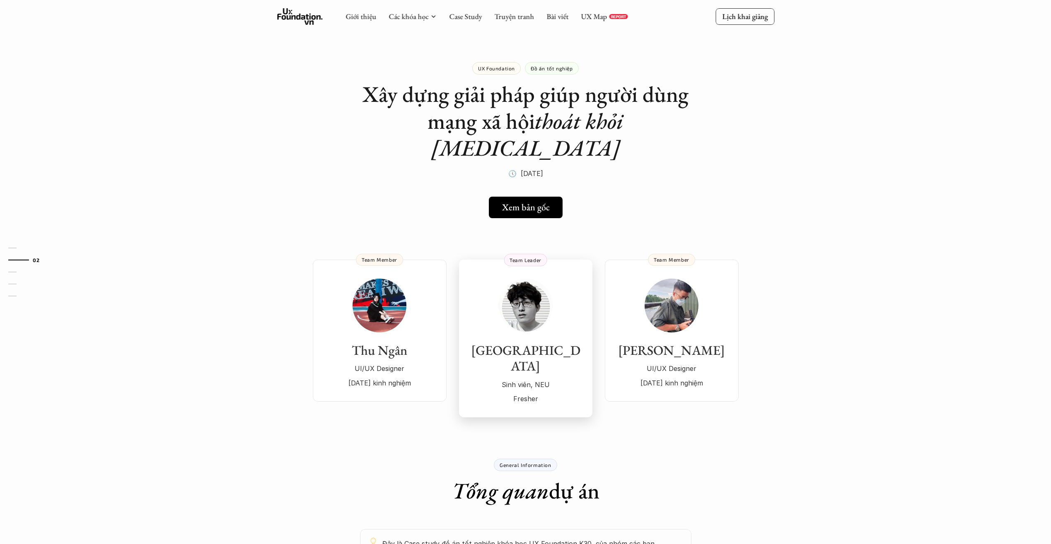
click at [545, 307] on div "Thái Sơn Sinh viên, NEU Fresher" at bounding box center [525, 342] width 117 height 127
click at [648, 298] on div "Minh Trung UI/UX Designer 1 năm kinh nghiệm" at bounding box center [671, 334] width 117 height 111
click at [403, 342] on h3 "Thu Ngân" at bounding box center [379, 350] width 117 height 16
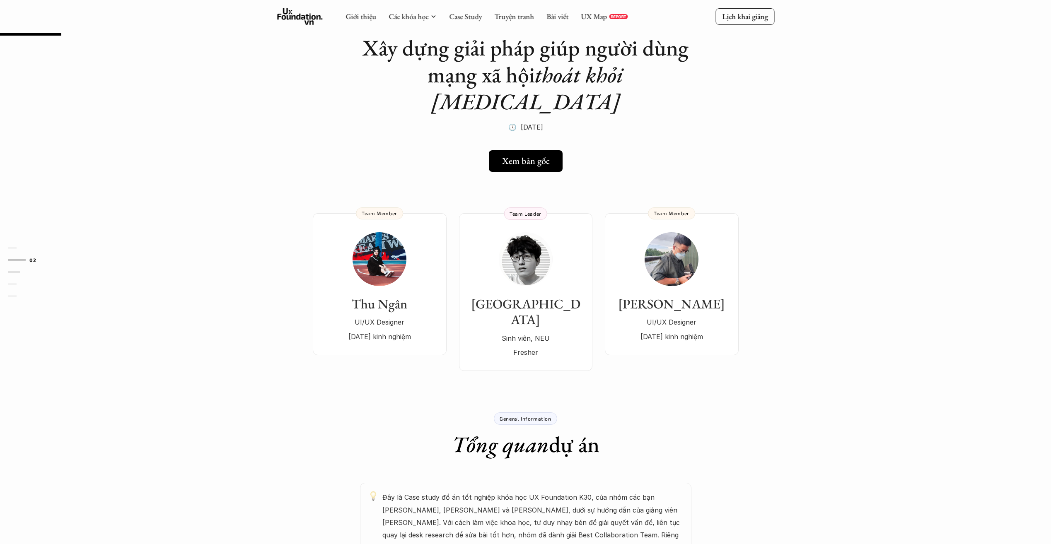
scroll to position [41, 0]
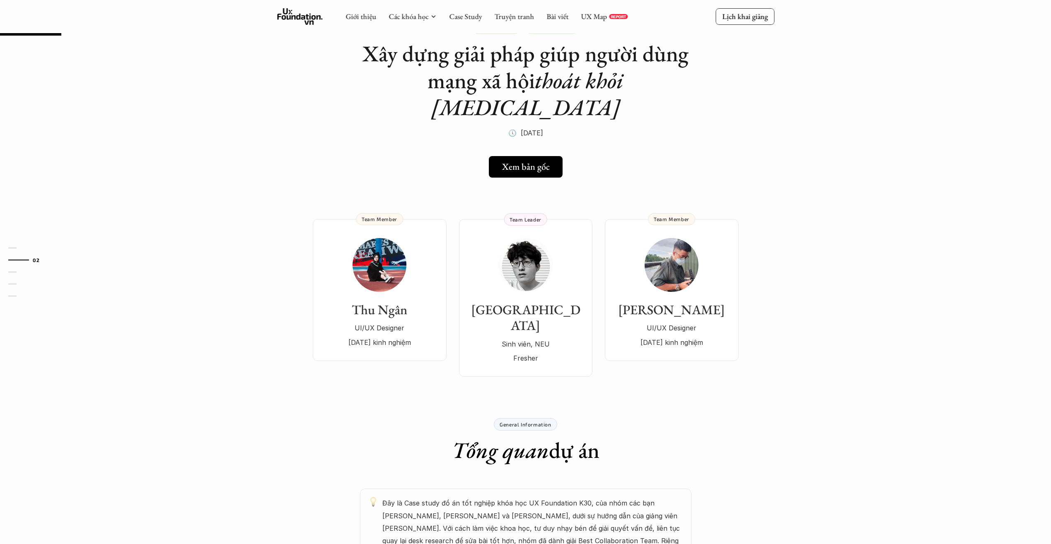
click at [301, 17] on icon at bounding box center [300, 16] width 46 height 17
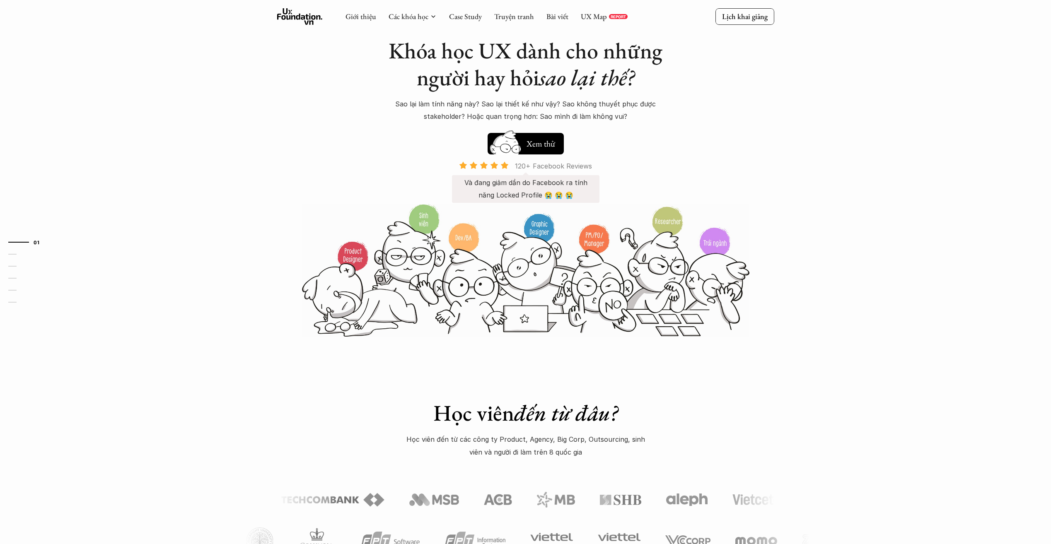
scroll to position [248, 0]
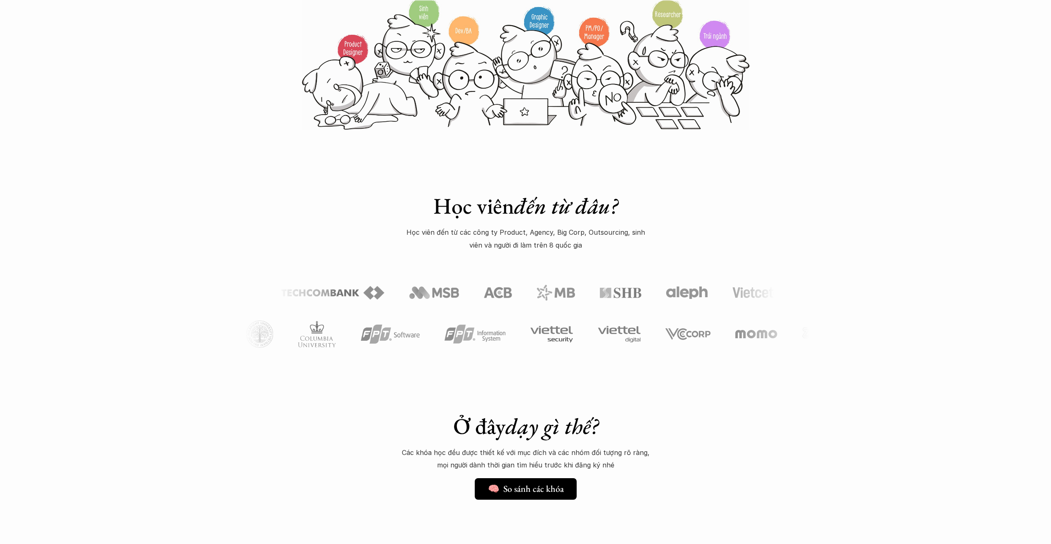
drag, startPoint x: 559, startPoint y: 226, endPoint x: 350, endPoint y: 226, distance: 209.5
drag, startPoint x: 350, startPoint y: 226, endPoint x: 258, endPoint y: 237, distance: 92.1
click at [258, 237] on div "Học viên đến từ đâu? Học viên đến từ các công ty Product, Agency, Big Corp, Out…" at bounding box center [525, 254] width 1051 height 249
drag, startPoint x: 946, startPoint y: 324, endPoint x: 923, endPoint y: 325, distance: 22.4
click at [946, 324] on div at bounding box center [525, 334] width 1051 height 33
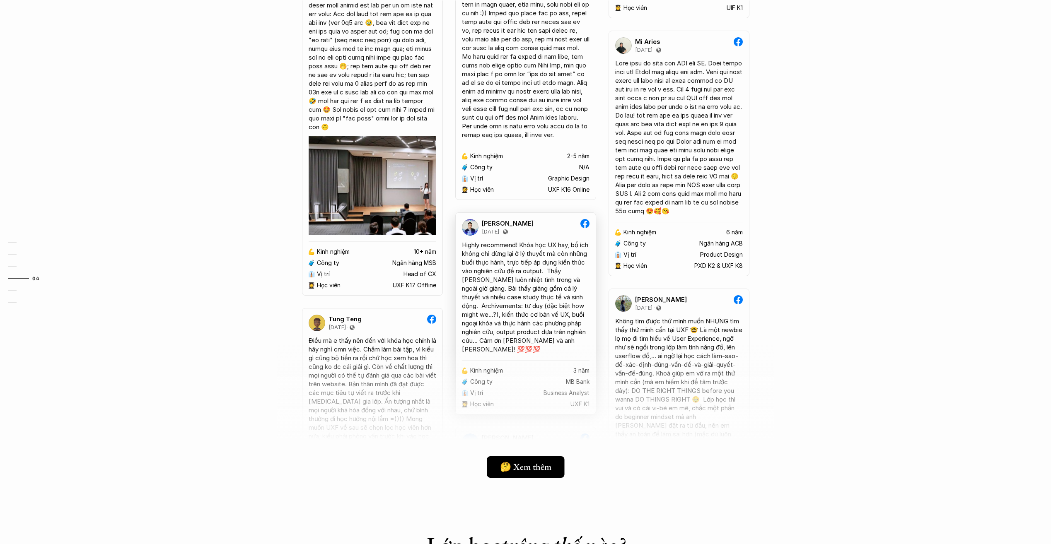
scroll to position [2029, 0]
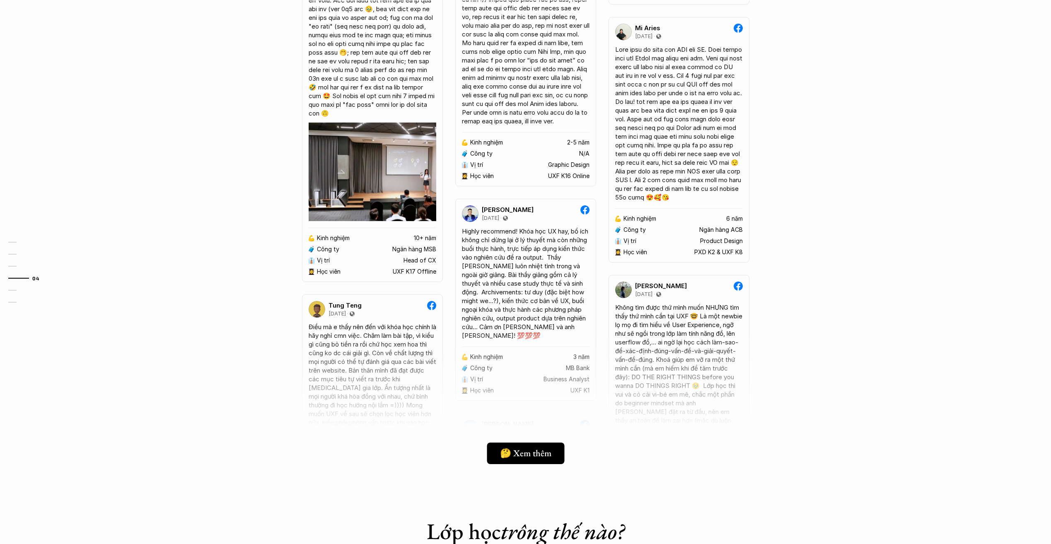
click at [530, 467] on div at bounding box center [525, 404] width 497 height 145
click at [535, 456] on h5 "🤔 Xem thêm" at bounding box center [522, 453] width 51 height 11
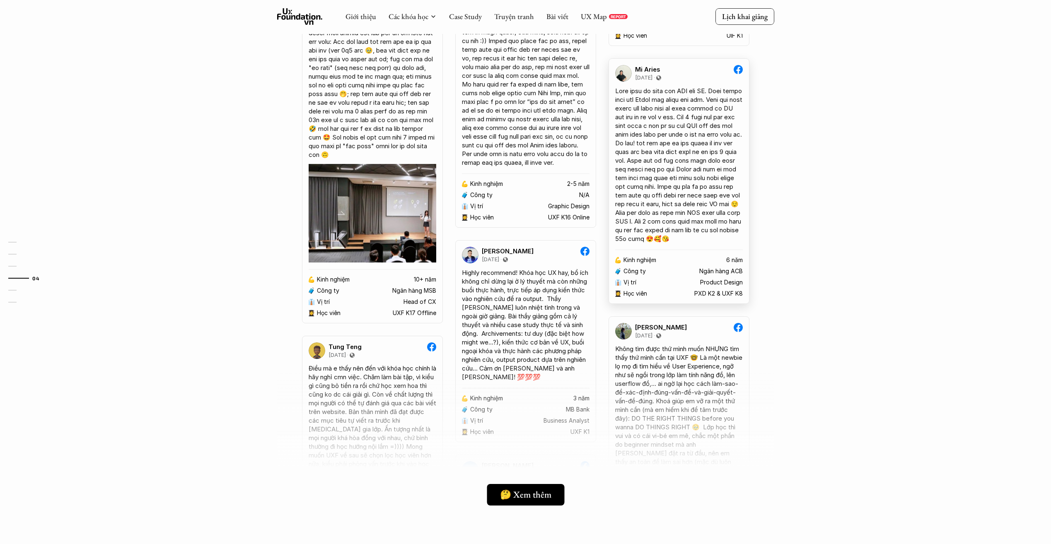
click at [619, 70] on img at bounding box center [623, 73] width 17 height 17
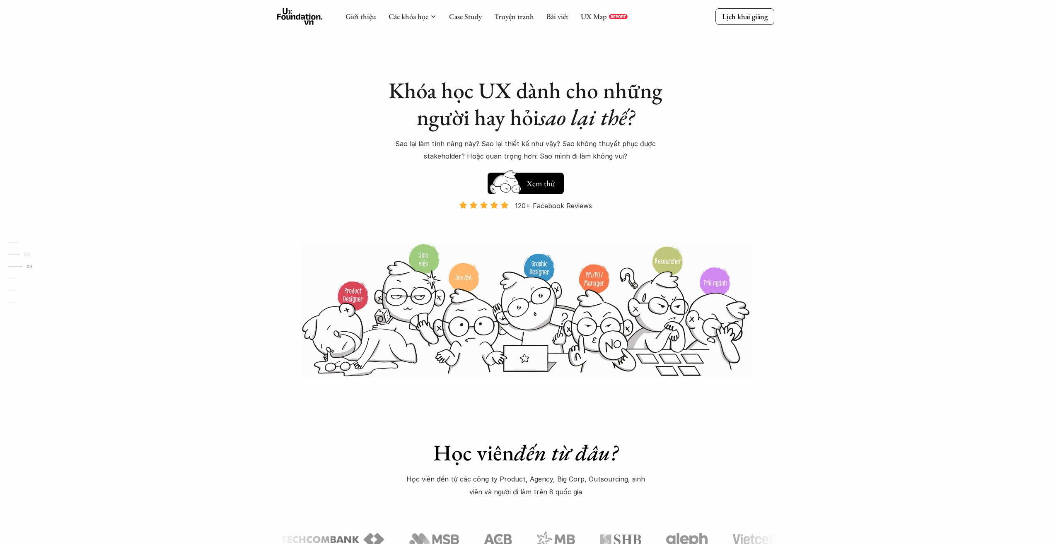
scroll to position [0, 0]
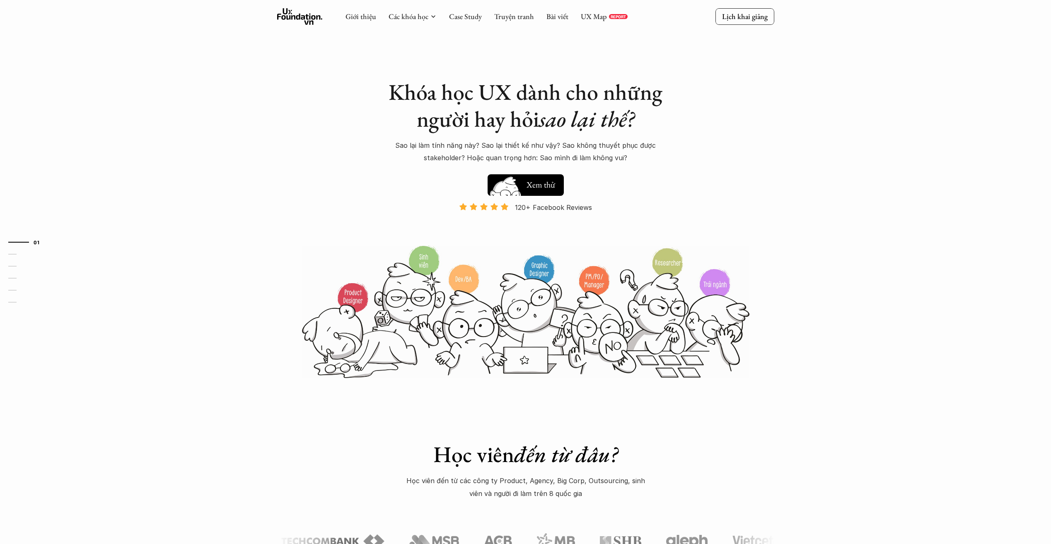
click at [533, 183] on h5 "Xem thử" at bounding box center [540, 185] width 29 height 12
click at [455, 17] on link "Case Study" at bounding box center [465, 17] width 33 height 10
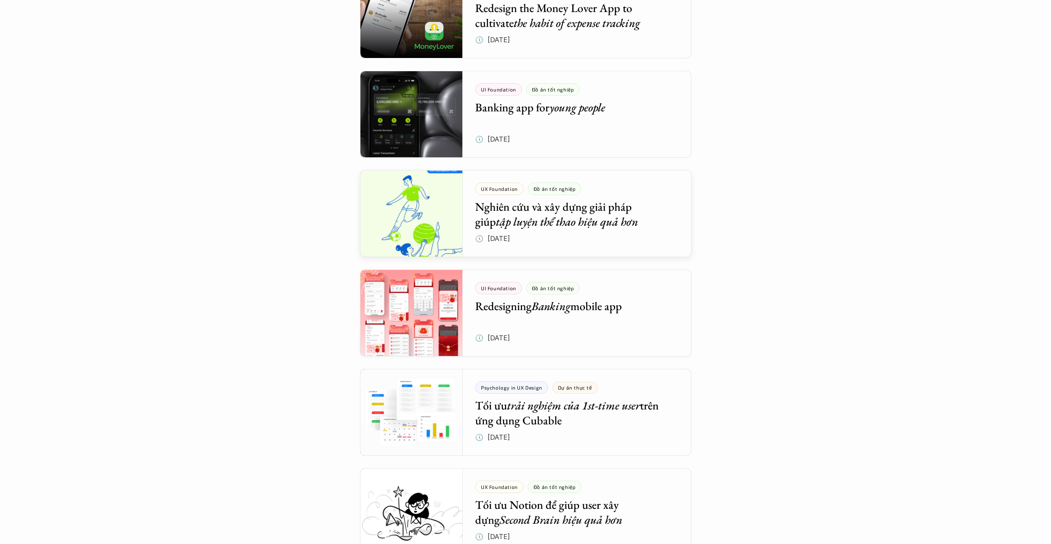
scroll to position [1574, 0]
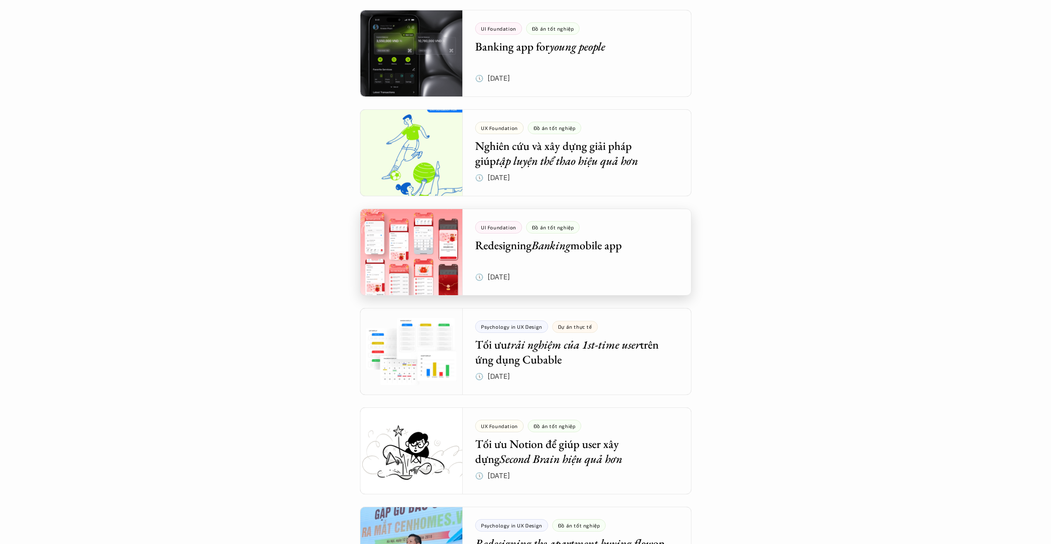
click at [545, 256] on div at bounding box center [525, 252] width 331 height 87
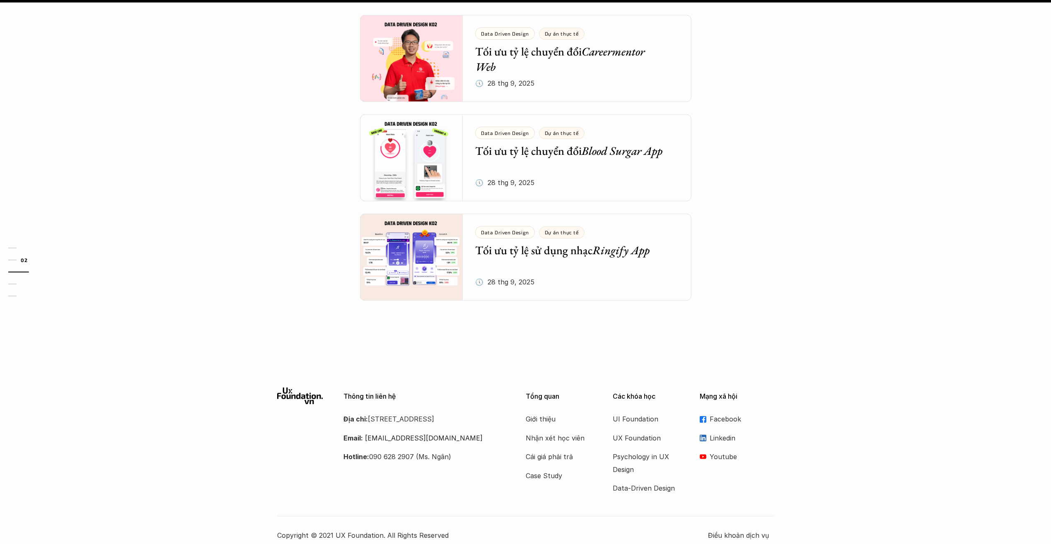
scroll to position [677, 0]
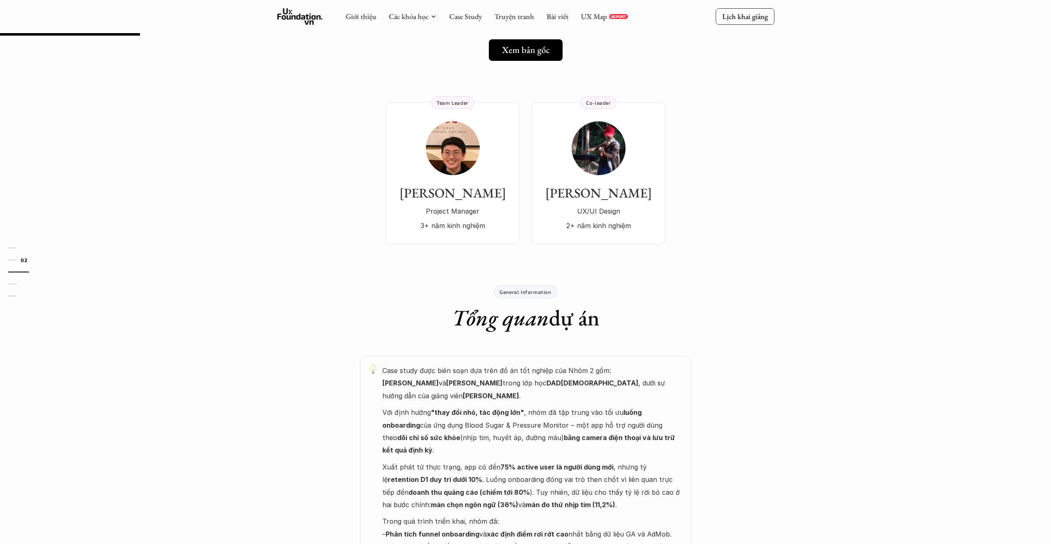
scroll to position [83, 0]
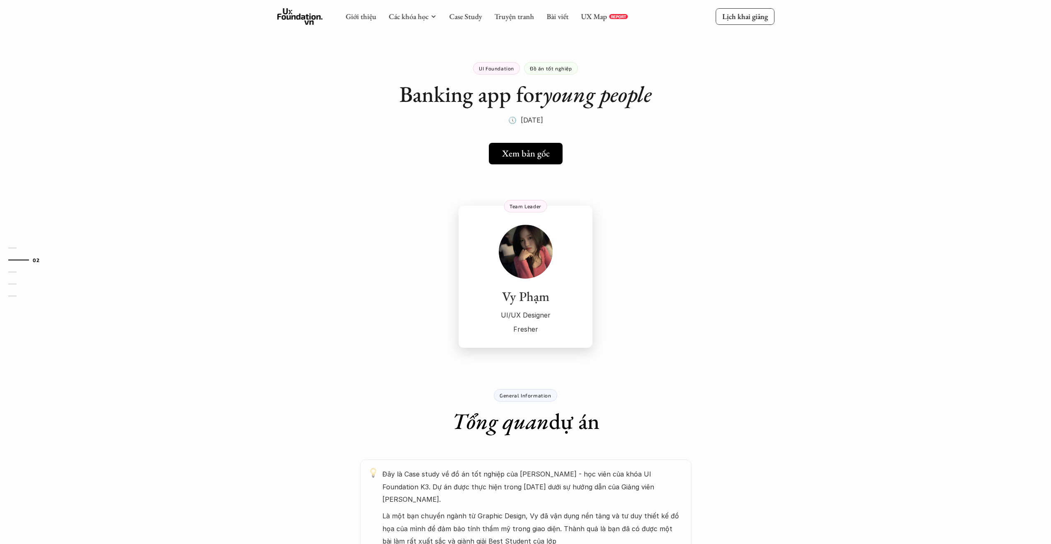
click at [542, 296] on h3 "Vy Phạm" at bounding box center [525, 297] width 117 height 16
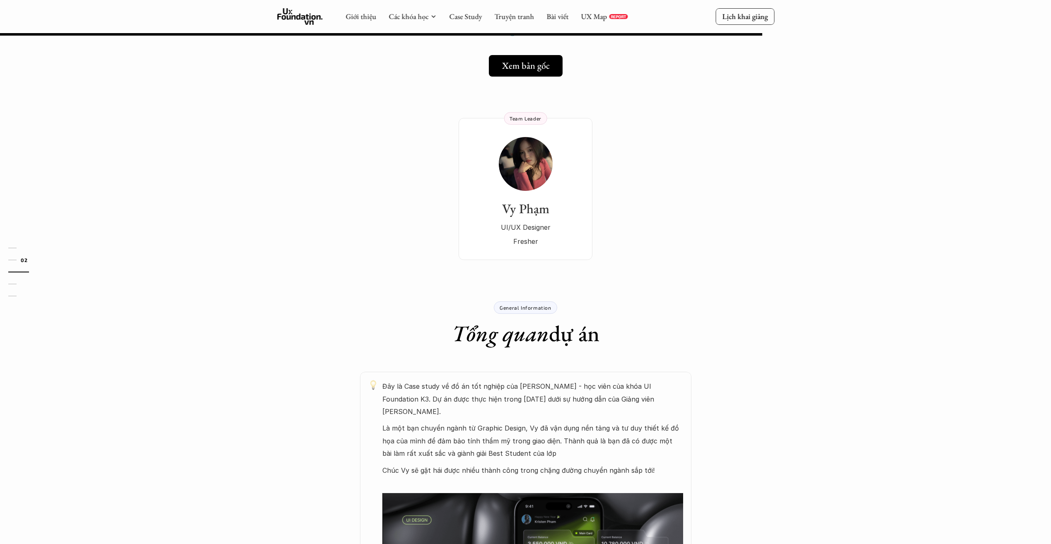
scroll to position [41, 0]
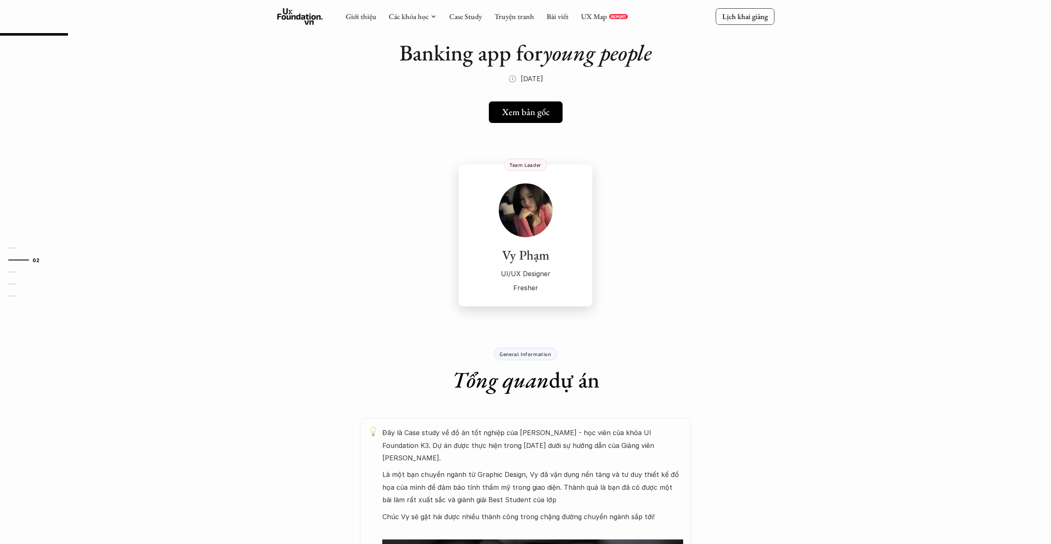
click at [530, 249] on h3 "Vy Phạm" at bounding box center [525, 255] width 117 height 16
